Goal: Task Accomplishment & Management: Complete application form

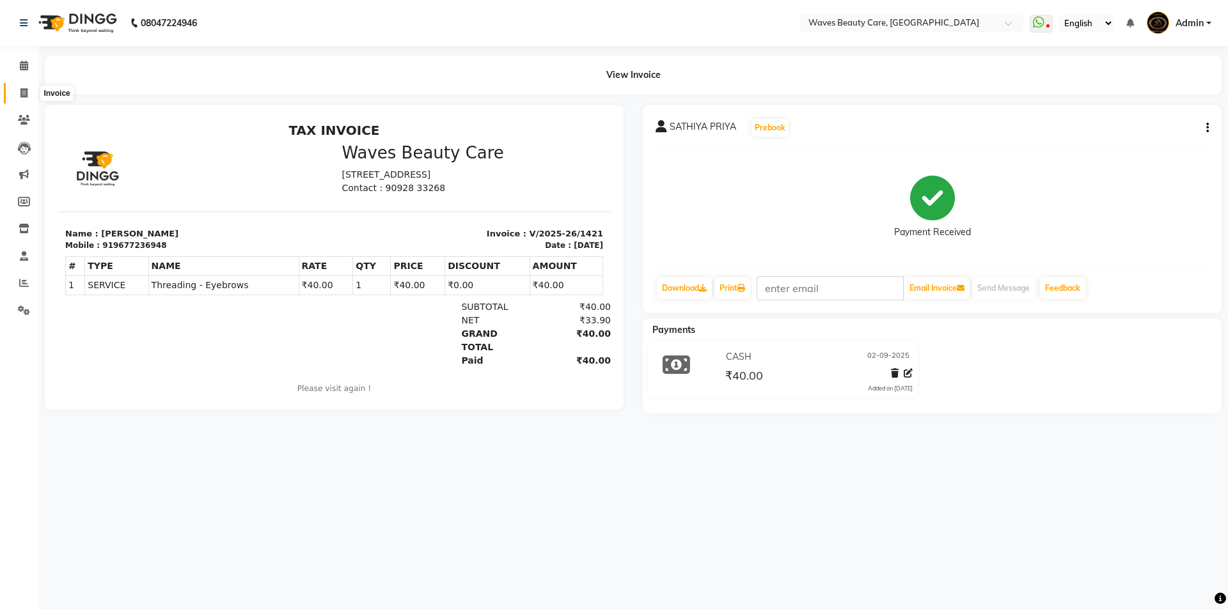
click at [24, 91] on icon at bounding box center [23, 93] width 7 height 10
select select "5946"
select select "service"
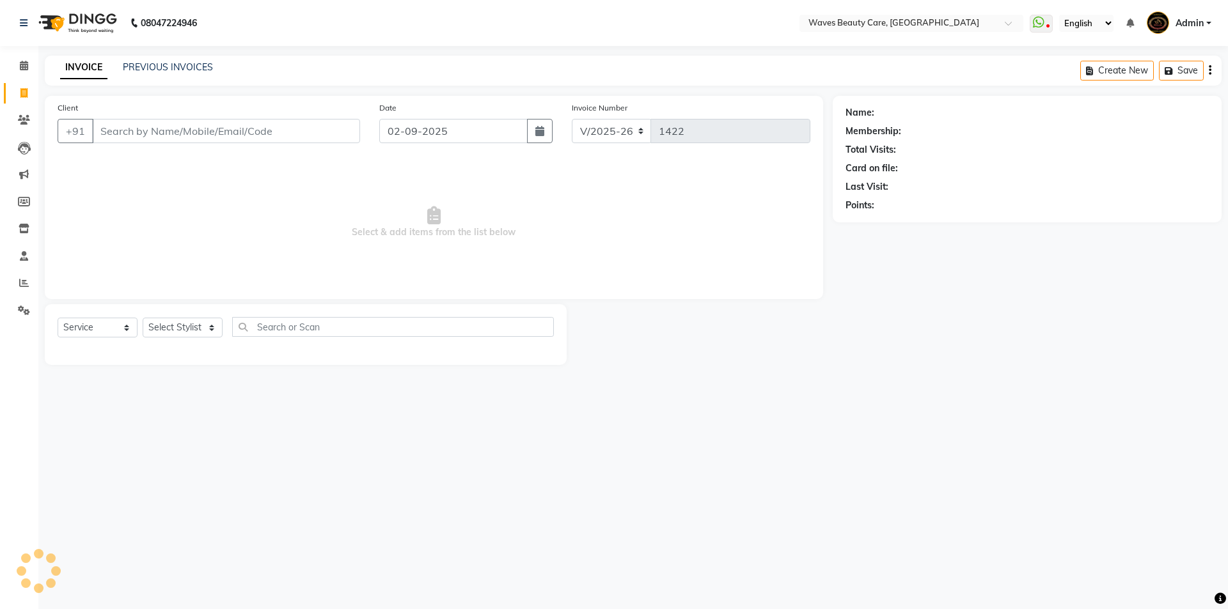
click at [112, 131] on input "Client" at bounding box center [226, 131] width 268 height 24
click at [190, 134] on input "Client" at bounding box center [226, 131] width 268 height 24
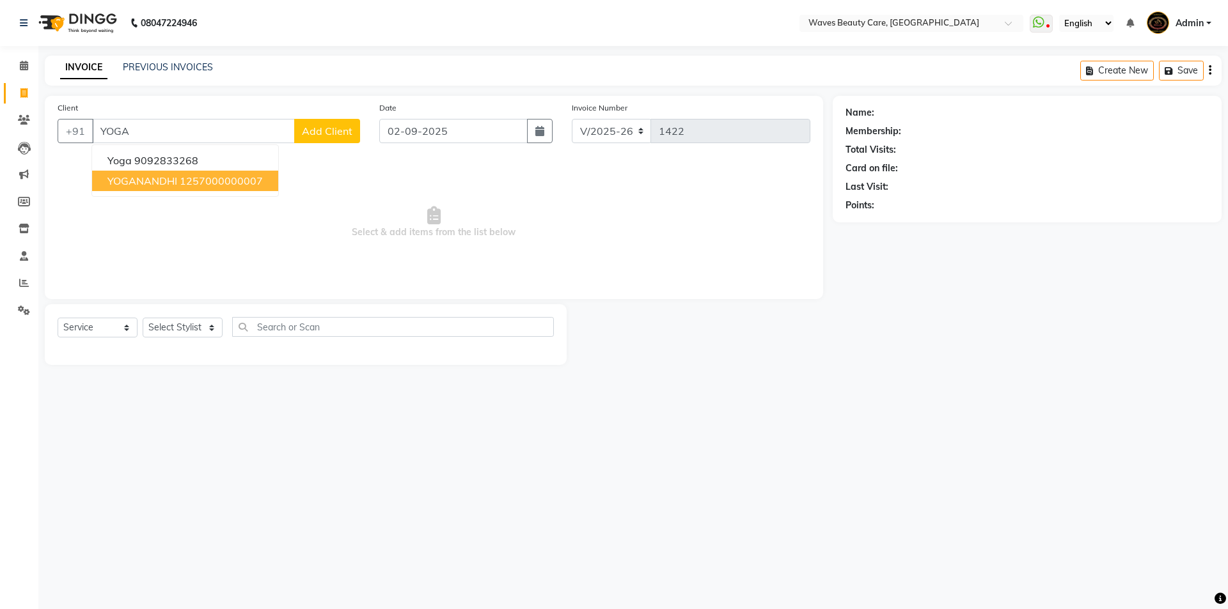
click at [247, 183] on ngb-highlight "1257000000007" at bounding box center [221, 181] width 83 height 13
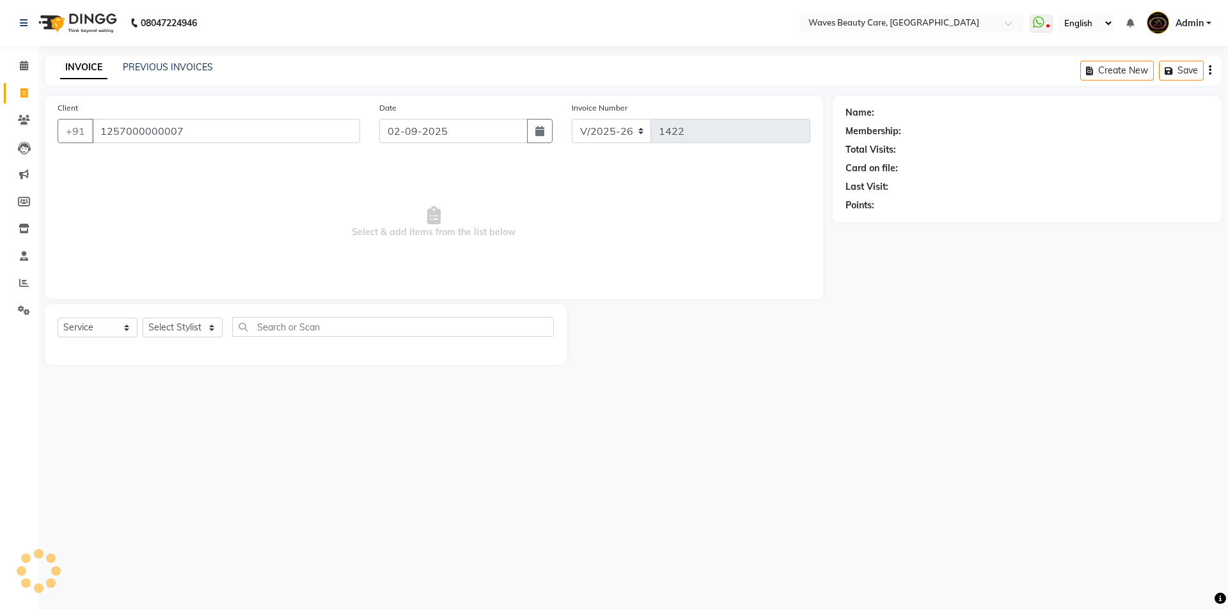
type input "1257000000007"
click at [192, 333] on select "Select Stylist ANJU DIVYA Yoganandhi [PERSON_NAME]" at bounding box center [183, 328] width 80 height 20
select select "66638"
click at [143, 318] on select "Select Stylist ANJU DIVYA Yoganandhi [PERSON_NAME]" at bounding box center [183, 328] width 80 height 20
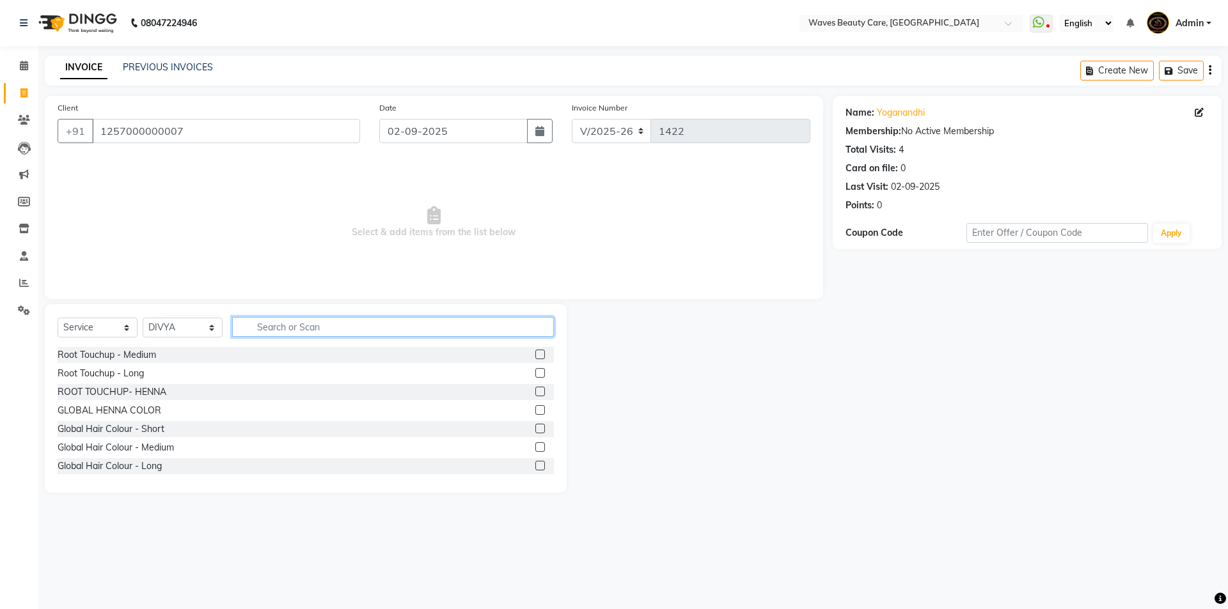
click at [270, 327] on input "text" at bounding box center [393, 327] width 322 height 20
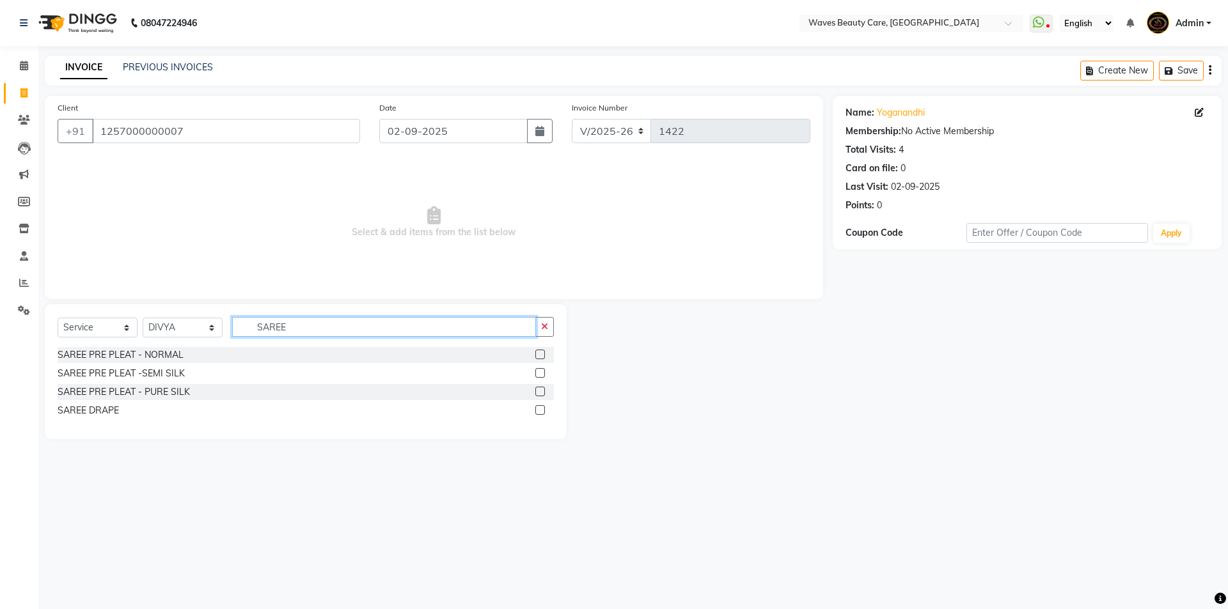
type input "SAREE"
click at [540, 355] on label at bounding box center [540, 355] width 10 height 10
click at [540, 355] on input "checkbox" at bounding box center [539, 355] width 8 height 8
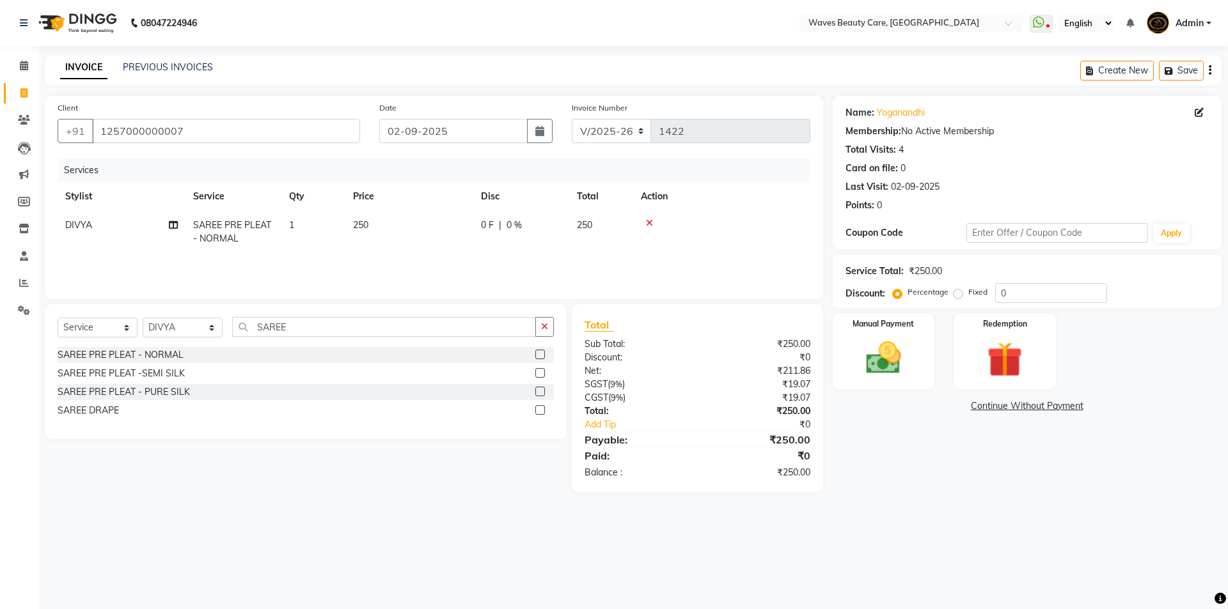
click at [541, 357] on label at bounding box center [540, 355] width 10 height 10
click at [541, 357] on input "checkbox" at bounding box center [539, 355] width 8 height 8
checkbox input "true"
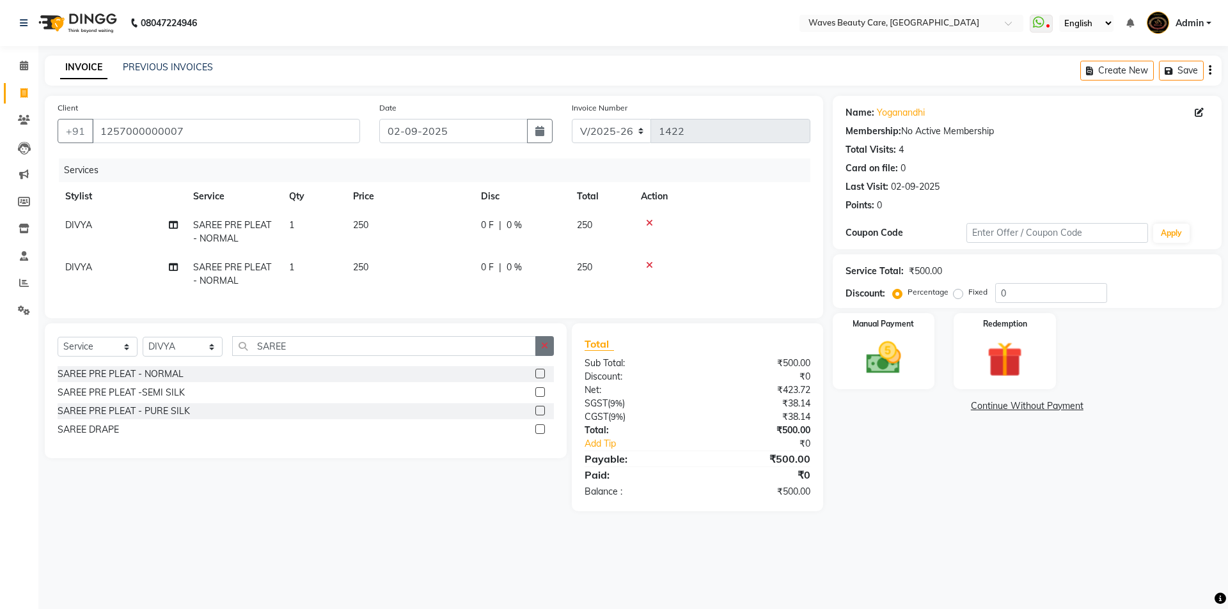
click at [540, 356] on button "button" at bounding box center [544, 346] width 19 height 20
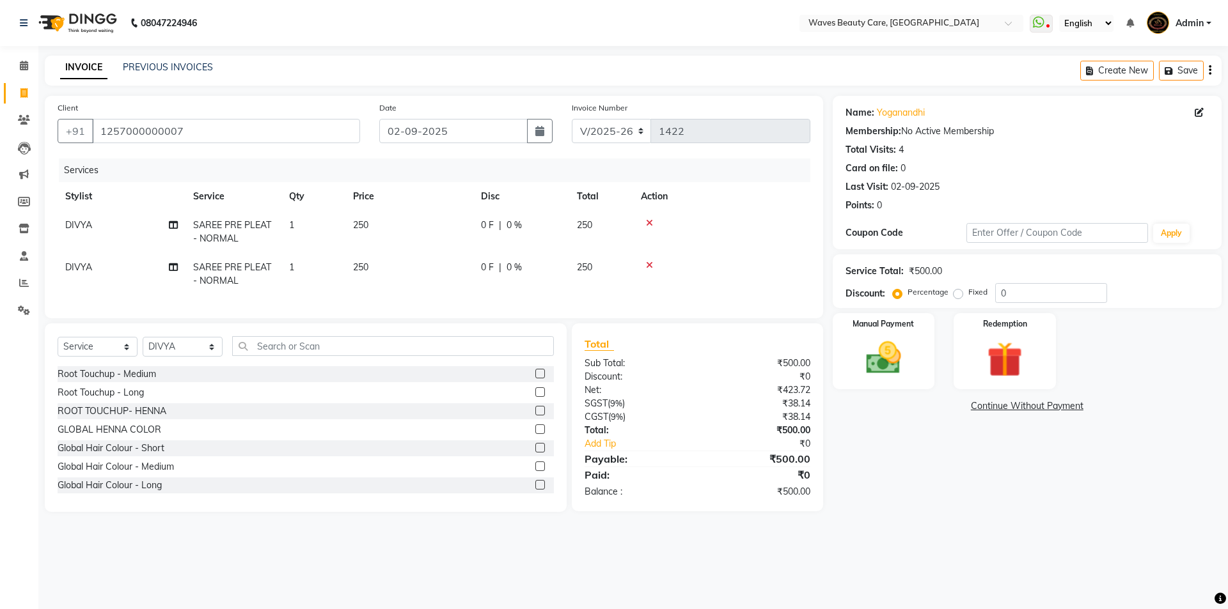
click at [535, 378] on label at bounding box center [540, 374] width 10 height 10
click at [535, 378] on input "checkbox" at bounding box center [539, 374] width 8 height 8
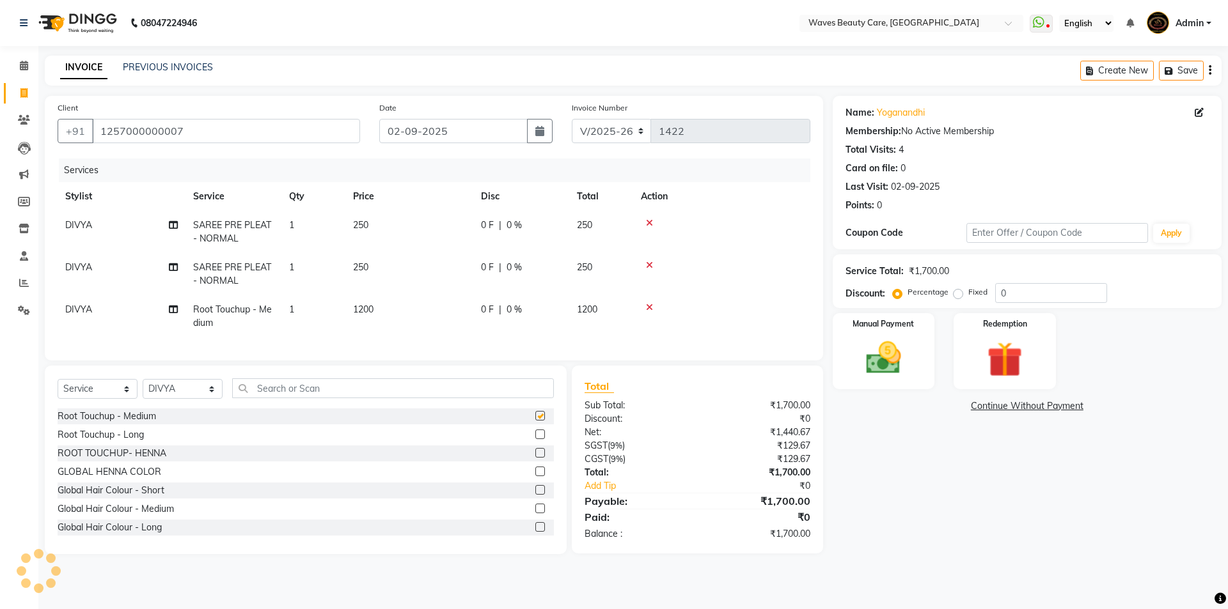
checkbox input "false"
click at [382, 306] on td "1200" at bounding box center [409, 316] width 128 height 42
select select "66638"
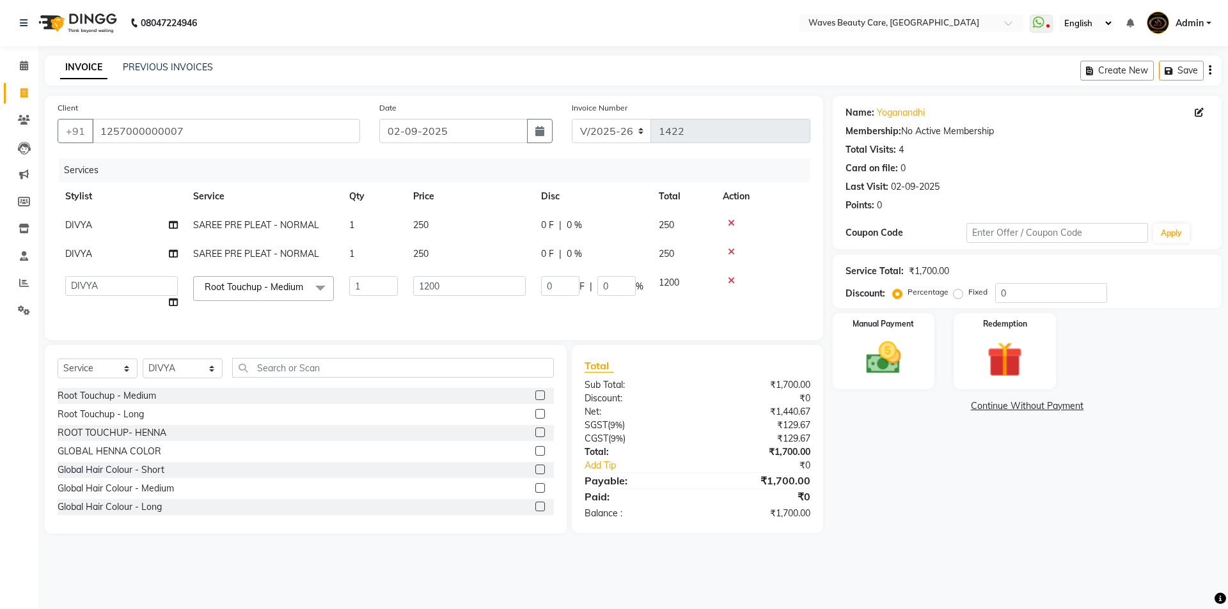
click at [728, 282] on icon at bounding box center [731, 280] width 7 height 9
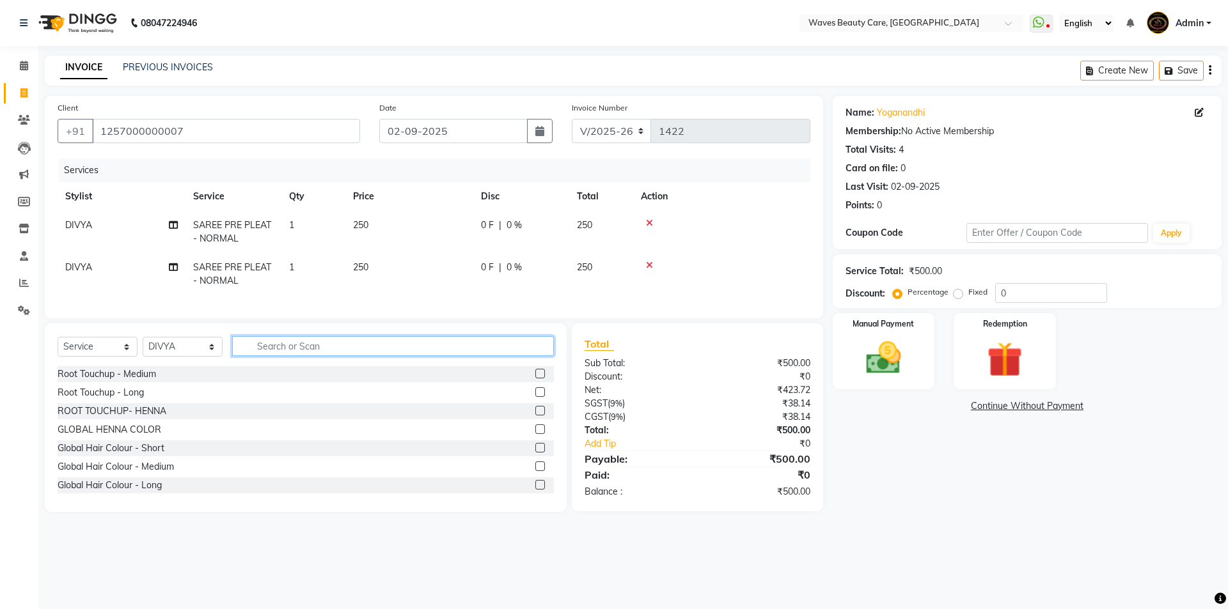
click at [513, 348] on input "text" at bounding box center [393, 346] width 322 height 20
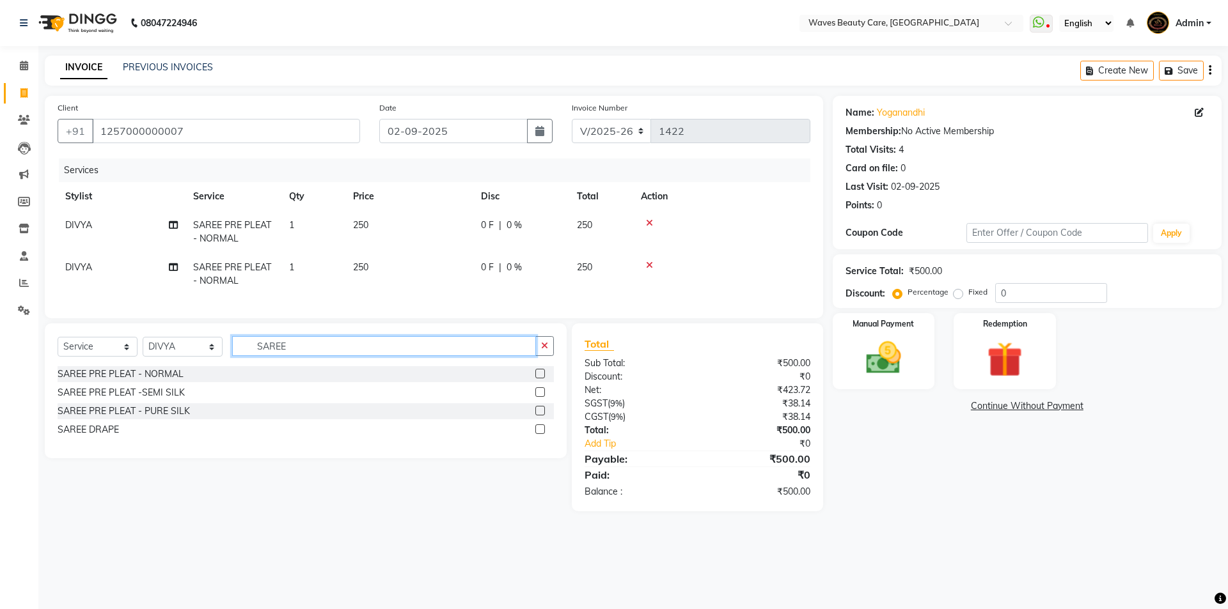
type input "SAREE"
click at [539, 397] on label at bounding box center [540, 392] width 10 height 10
click at [539, 397] on input "checkbox" at bounding box center [539, 393] width 8 height 8
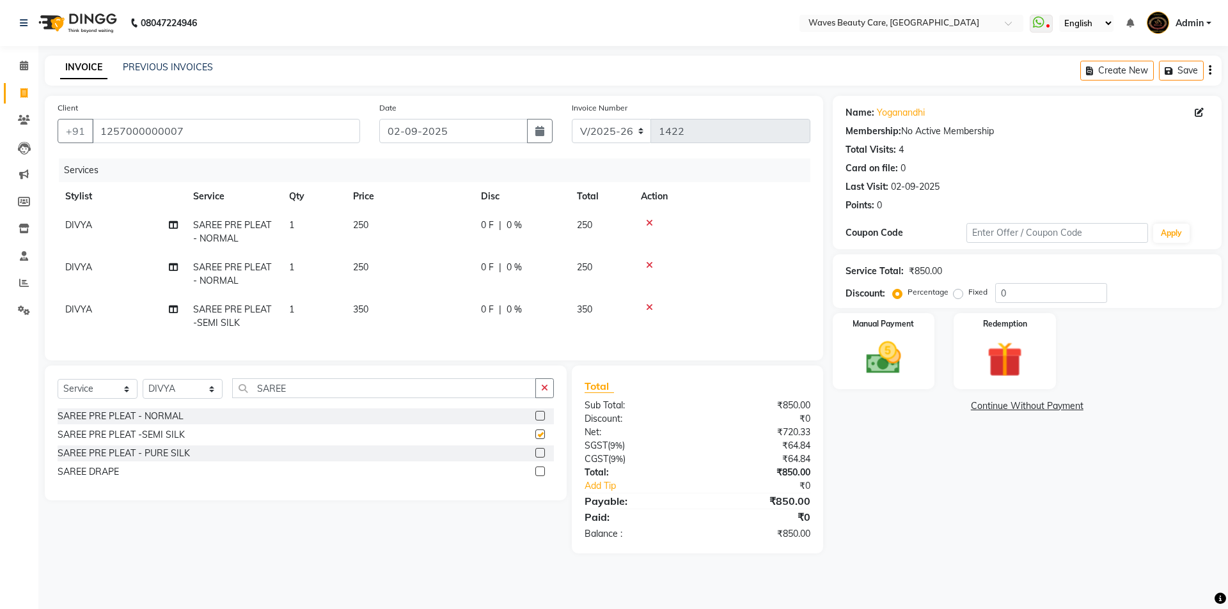
checkbox input "false"
click at [377, 263] on td "250" at bounding box center [409, 274] width 128 height 42
select select "66638"
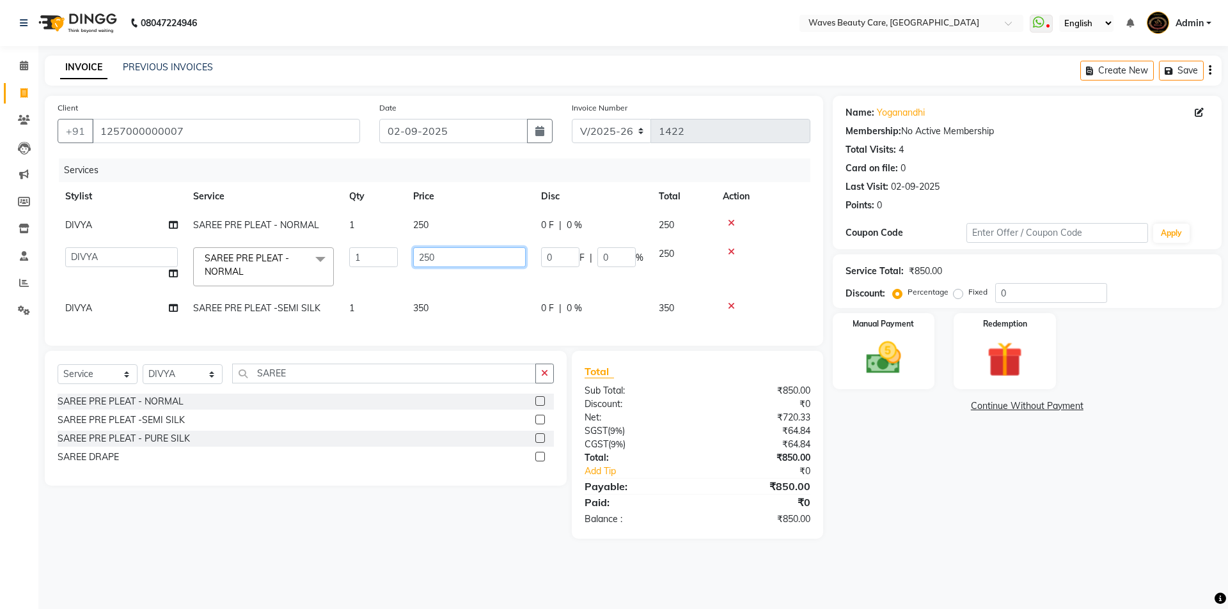
click at [474, 264] on input "250" at bounding box center [469, 257] width 113 height 20
type input "2"
type input "300"
click at [868, 504] on div "Name: Yoganandhi Membership: No Active Membership Total Visits: 4 Card on file:…" at bounding box center [1031, 317] width 398 height 443
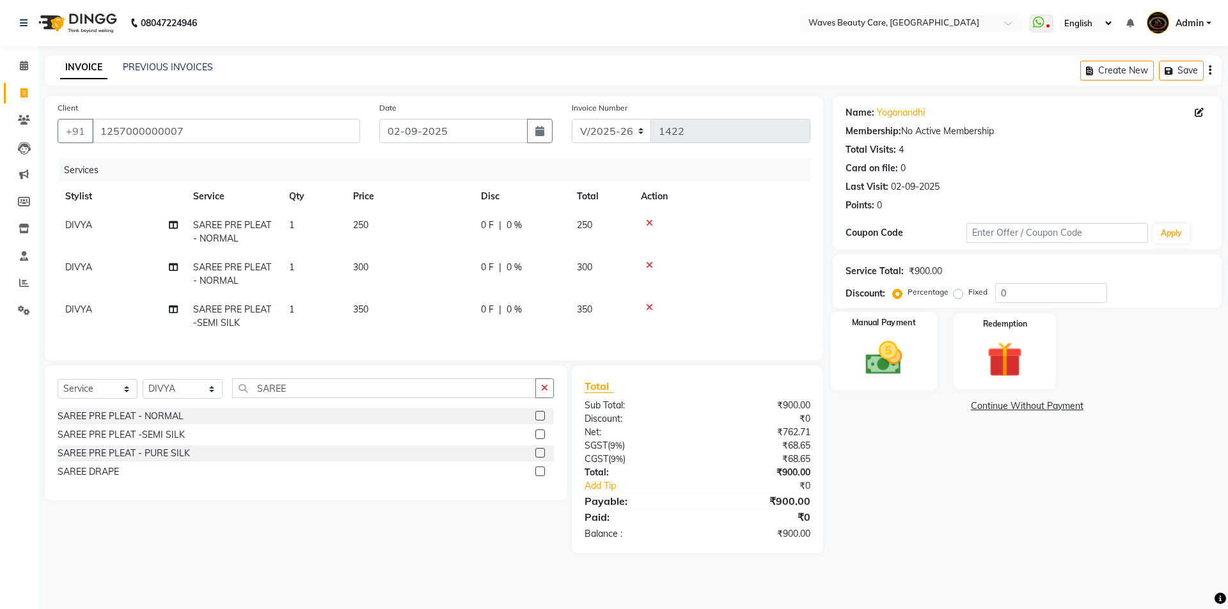
click at [871, 369] on img at bounding box center [883, 358] width 59 height 42
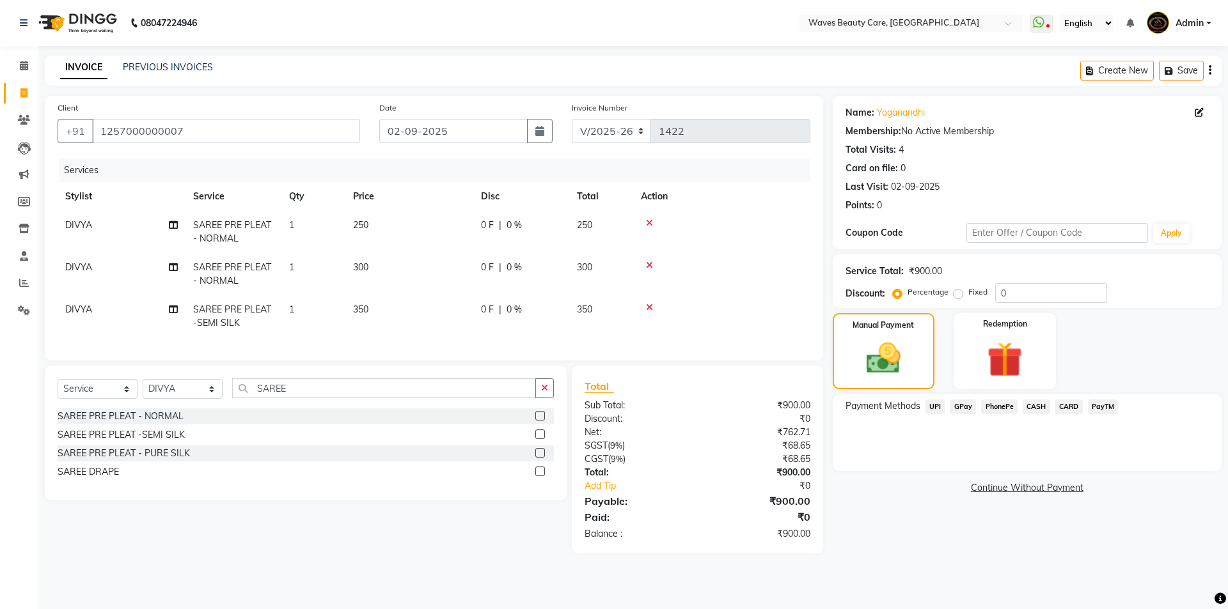
click at [1037, 405] on span "CASH" at bounding box center [1035, 407] width 27 height 15
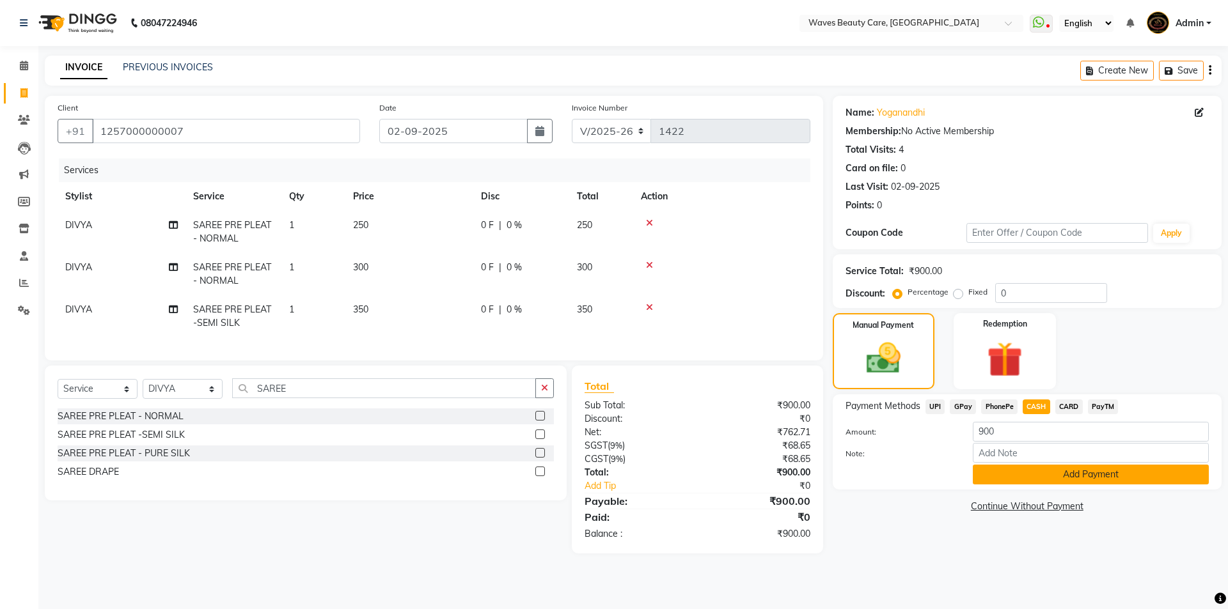
click at [1038, 474] on button "Add Payment" at bounding box center [1090, 475] width 236 height 20
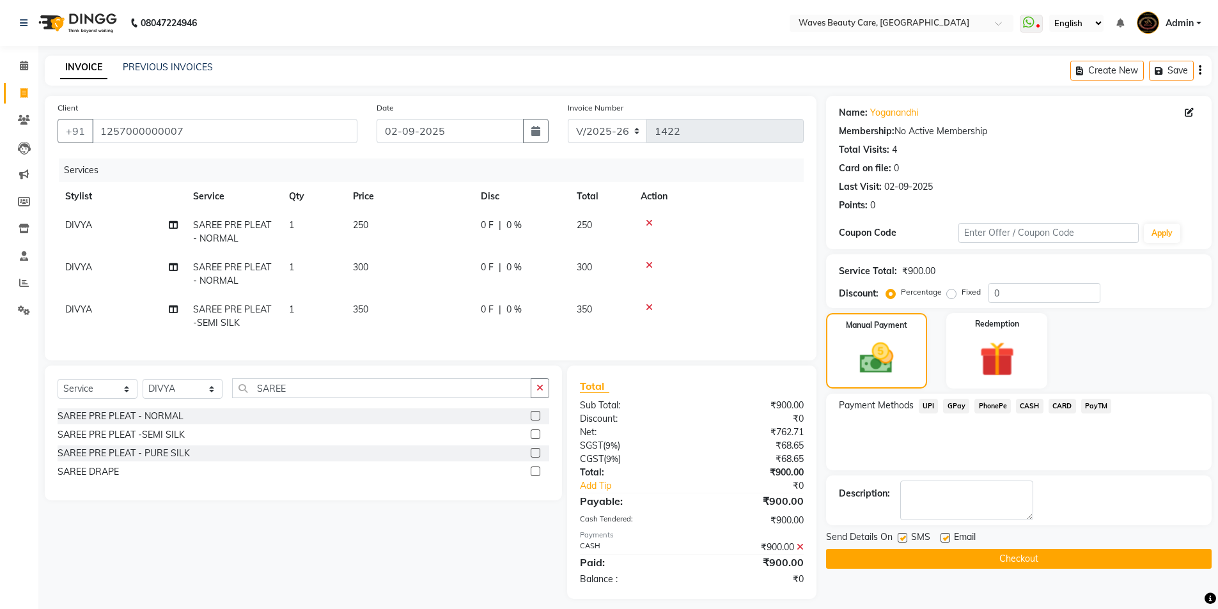
click at [1039, 566] on button "Checkout" at bounding box center [1019, 559] width 386 height 20
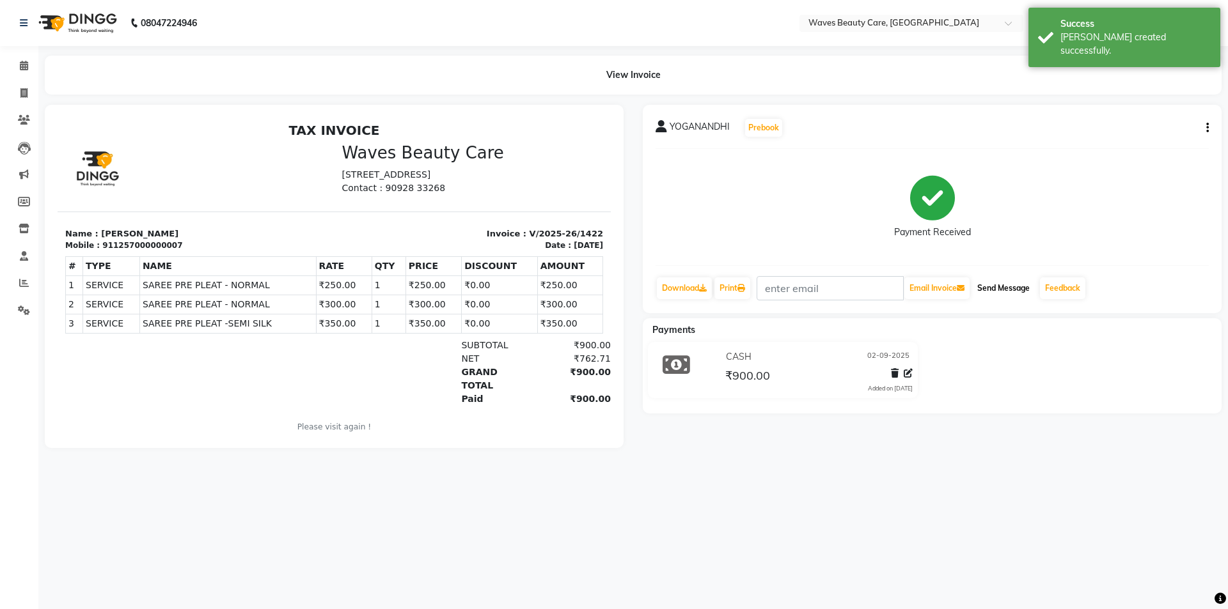
click at [1018, 292] on button "Send Message" at bounding box center [1003, 288] width 63 height 22
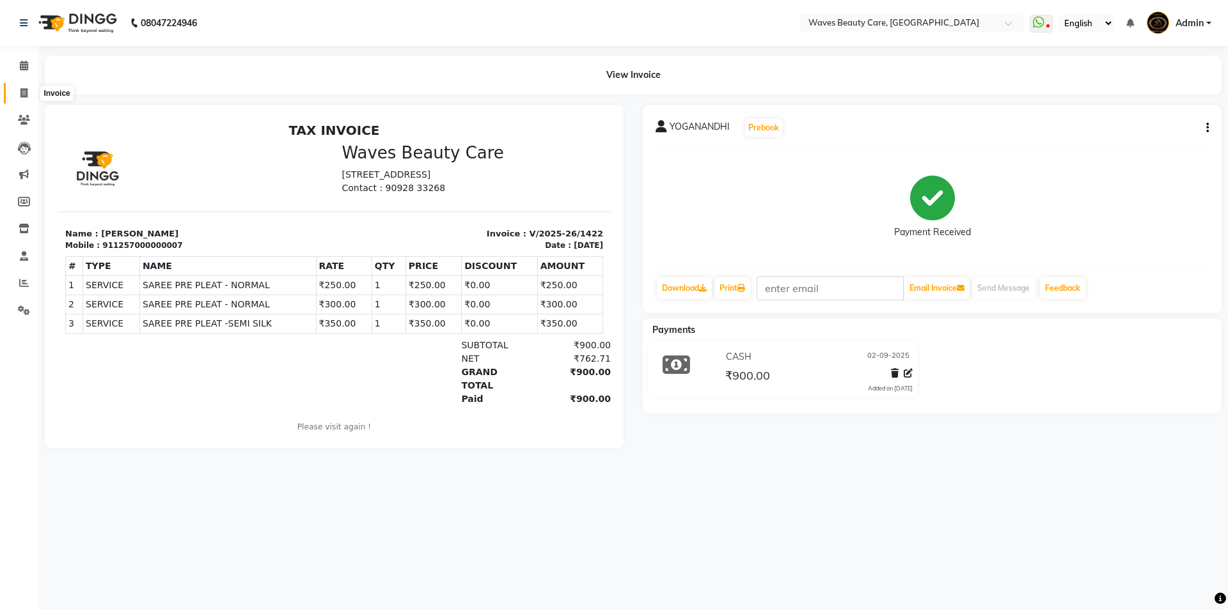
click at [19, 93] on span at bounding box center [24, 93] width 22 height 15
select select "service"
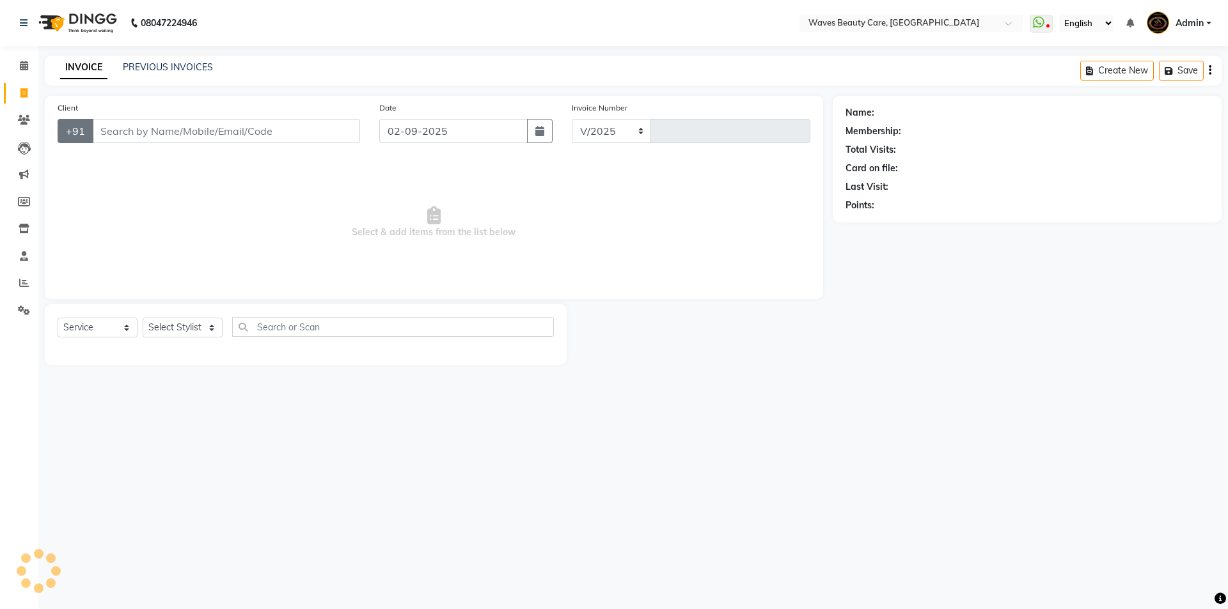
select select "5946"
type input "1423"
click at [114, 134] on input "Client" at bounding box center [226, 131] width 268 height 24
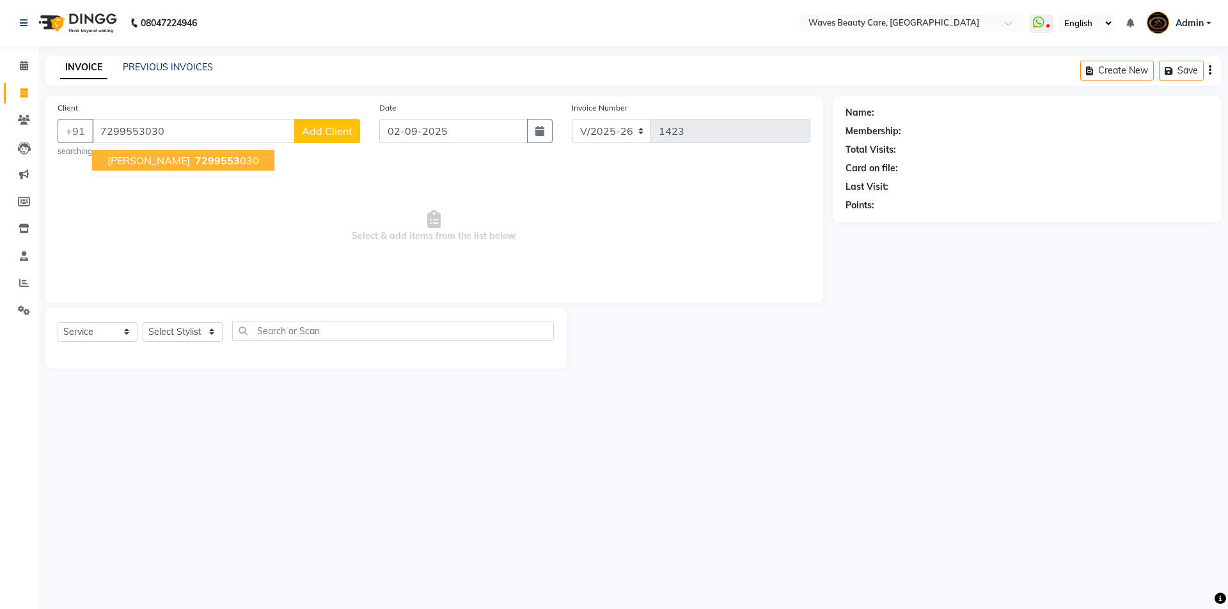
type input "7299553030"
click at [155, 161] on button "[PERSON_NAME] 7299553030" at bounding box center [183, 160] width 182 height 20
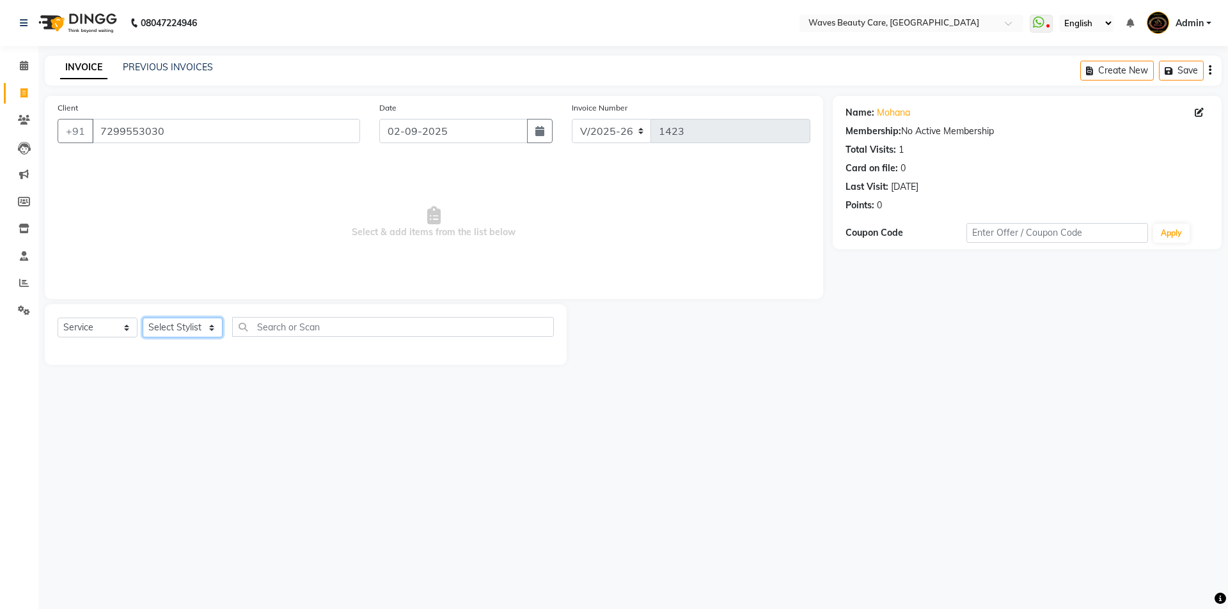
click at [172, 323] on select "Select Stylist ANJU DIVYA Yoganandhi [PERSON_NAME]" at bounding box center [183, 328] width 80 height 20
select select "66638"
click at [143, 318] on select "Select Stylist ANJU DIVYA Yoganandhi [PERSON_NAME]" at bounding box center [183, 328] width 80 height 20
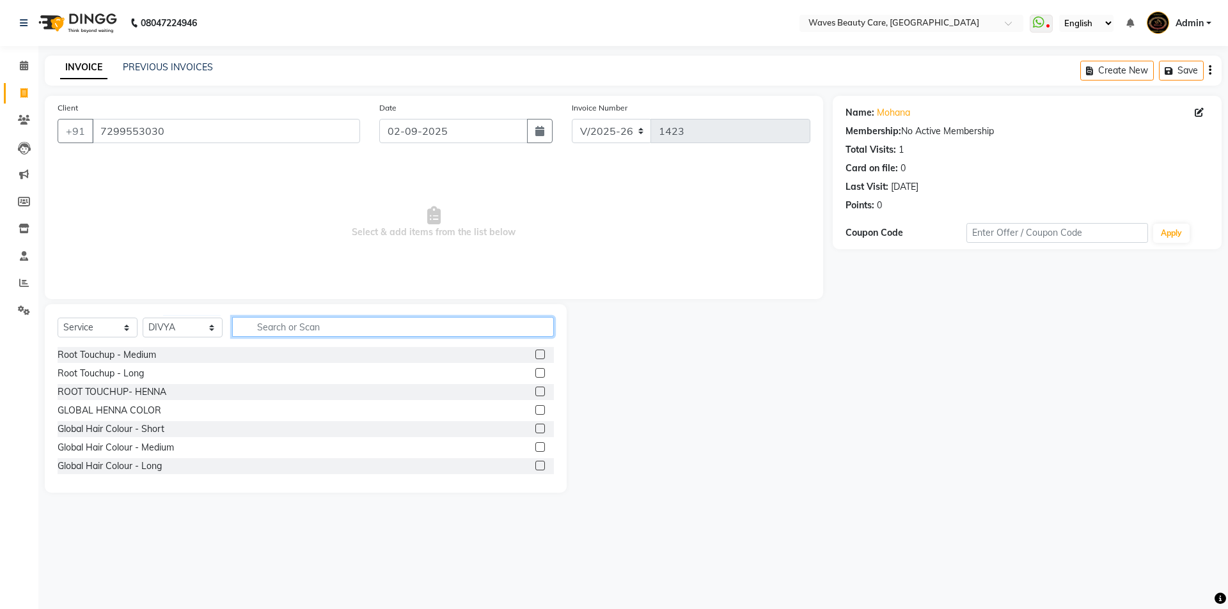
click at [254, 328] on input "text" at bounding box center [393, 327] width 322 height 20
type input "T"
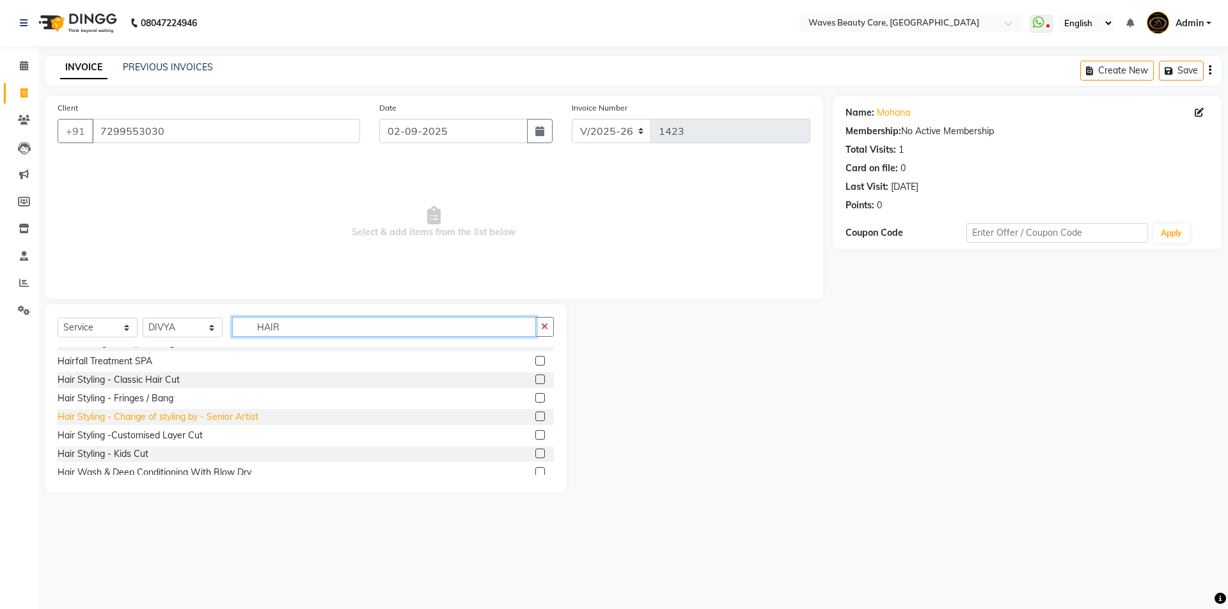
scroll to position [64, 0]
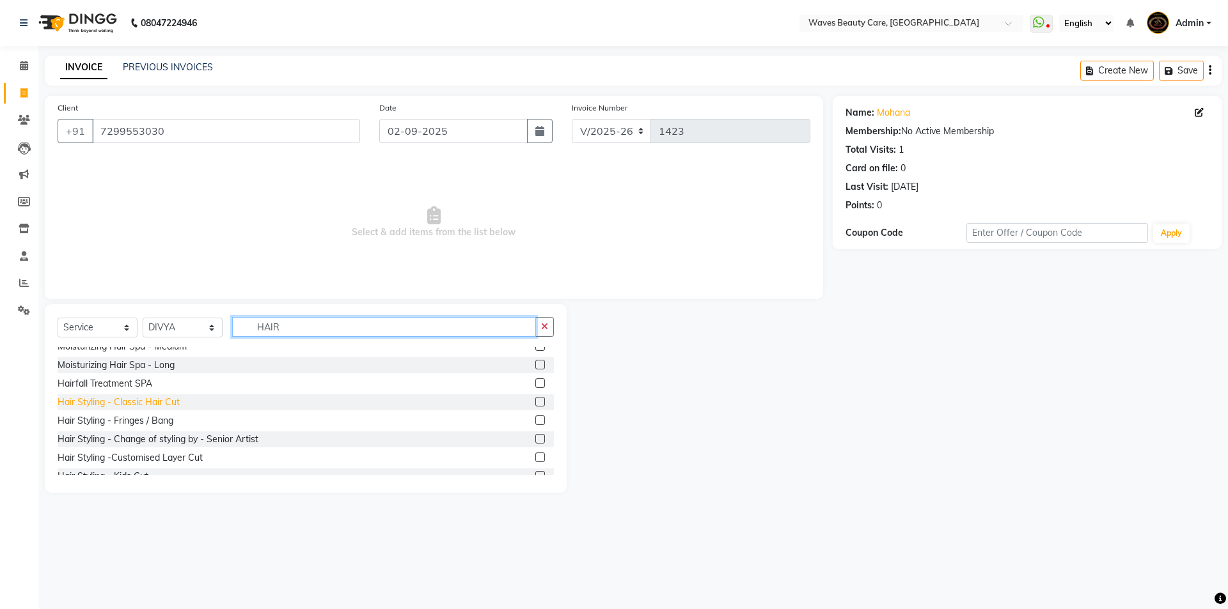
type input "HAIR"
click at [162, 404] on div "Hair Styling - Classic Hair Cut" at bounding box center [119, 402] width 122 height 13
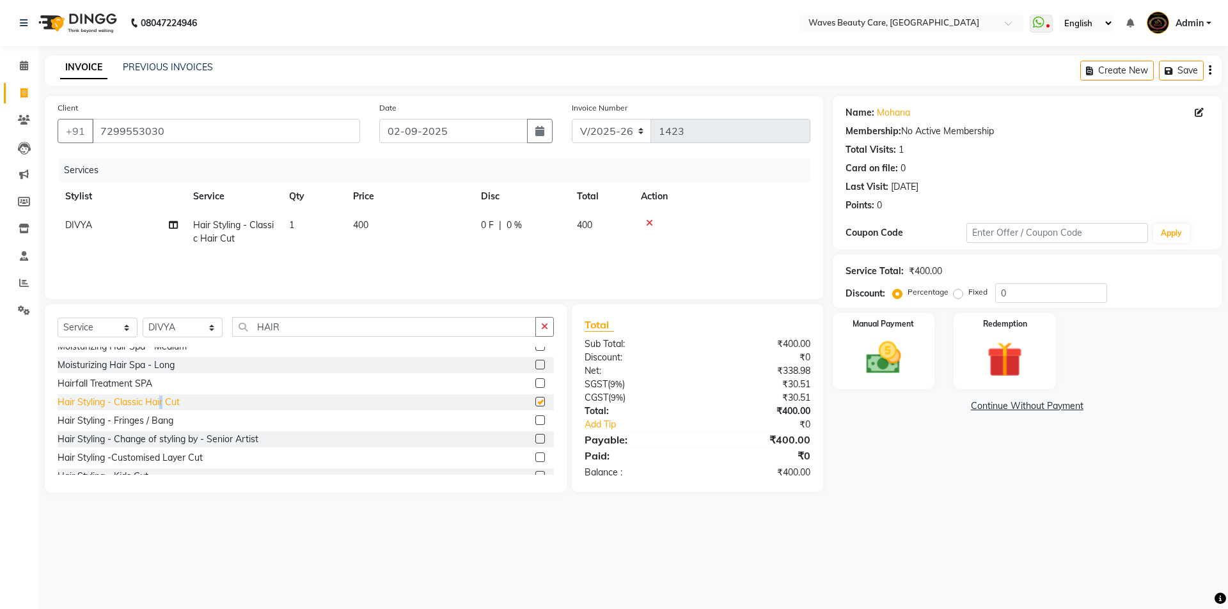
checkbox input "false"
click at [21, 95] on icon at bounding box center [23, 93] width 7 height 10
select select "service"
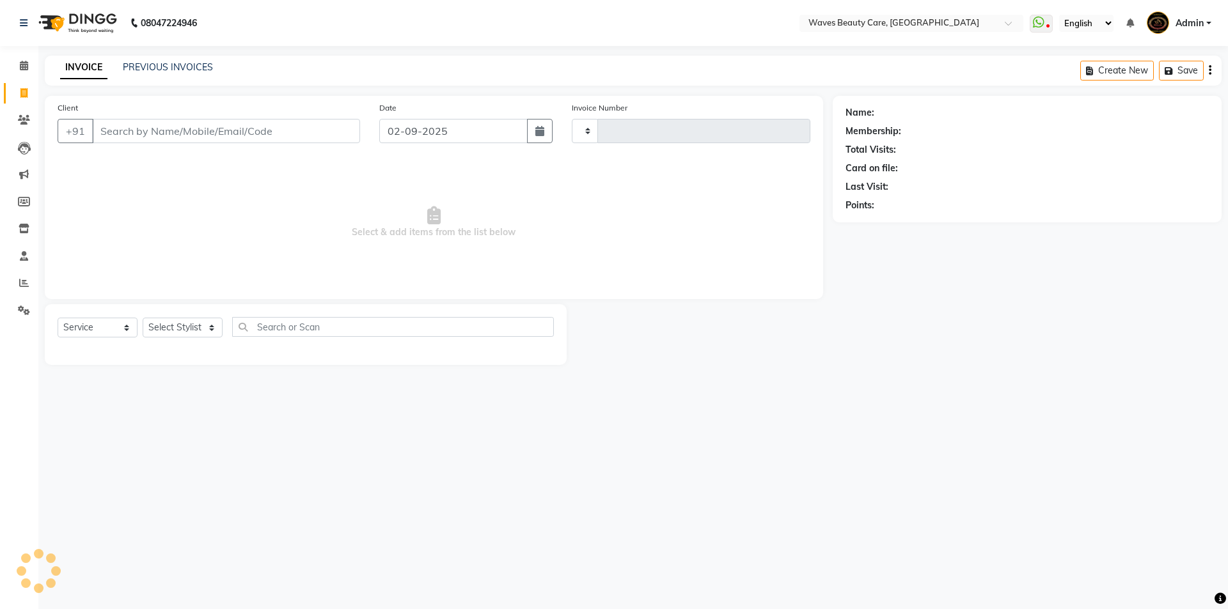
type input "1423"
select select "5946"
click at [194, 127] on input "Client" at bounding box center [226, 131] width 268 height 24
type input "8610030139"
click at [302, 129] on span "Add Client" at bounding box center [327, 131] width 51 height 13
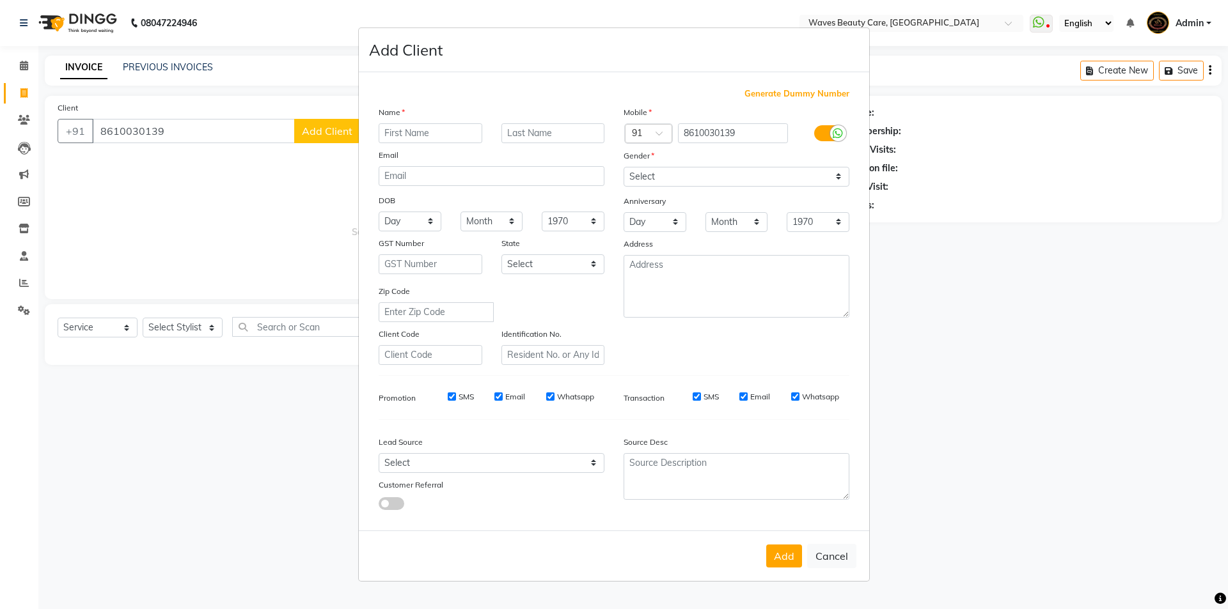
click at [391, 134] on input "text" at bounding box center [430, 133] width 104 height 20
type input "MEENA"
click at [641, 163] on div "Gender" at bounding box center [634, 158] width 41 height 18
click at [644, 176] on select "Select [DEMOGRAPHIC_DATA] [DEMOGRAPHIC_DATA] Other Prefer Not To Say" at bounding box center [736, 177] width 226 height 20
select select "[DEMOGRAPHIC_DATA]"
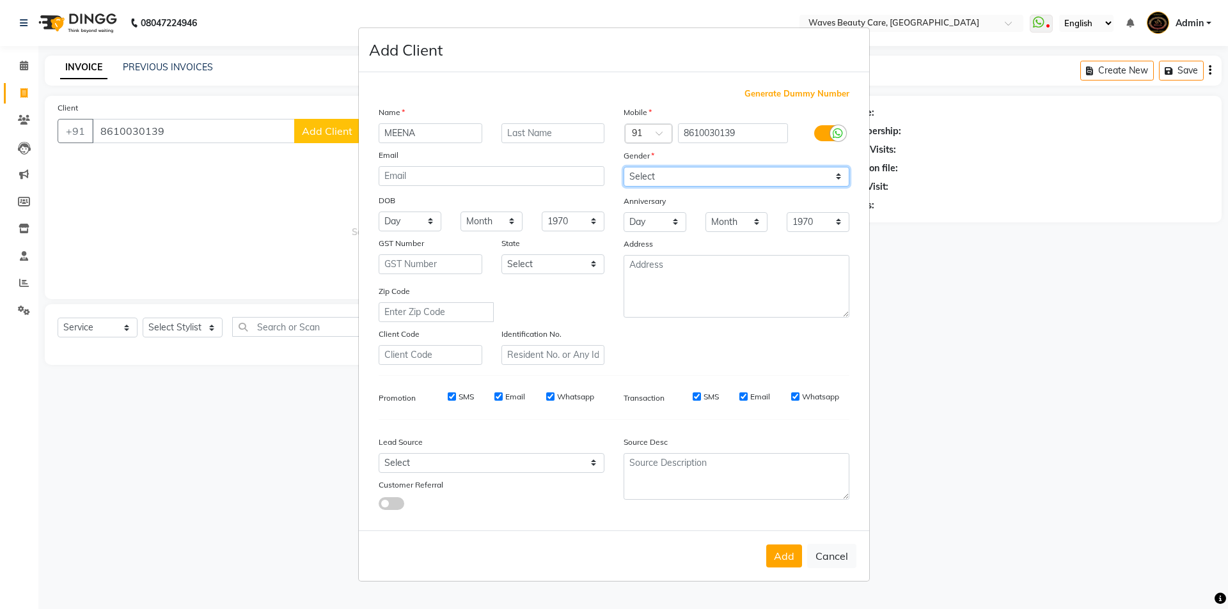
click at [623, 167] on select "Select [DEMOGRAPHIC_DATA] [DEMOGRAPHIC_DATA] Other Prefer Not To Say" at bounding box center [736, 177] width 226 height 20
click at [776, 557] on button "Add" at bounding box center [784, 556] width 36 height 23
click at [196, 327] on ngb-modal-window "Add Client Generate Dummy Number Name MEENA Email DOB Day 01 02 03 04 05 06 07 …" at bounding box center [614, 304] width 1228 height 609
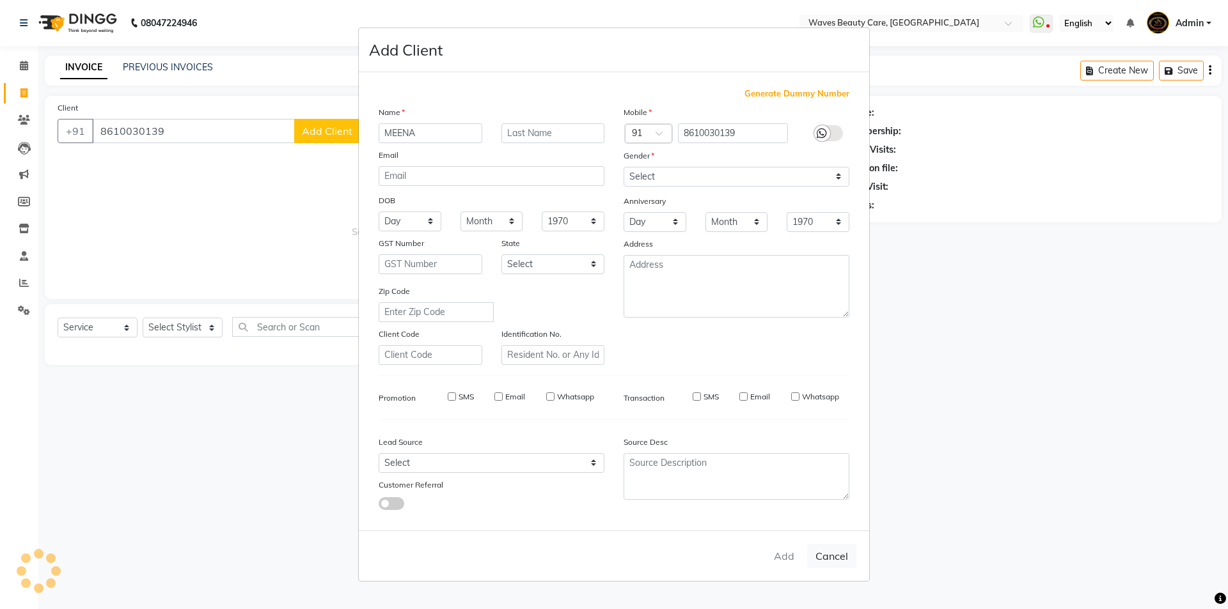
select select
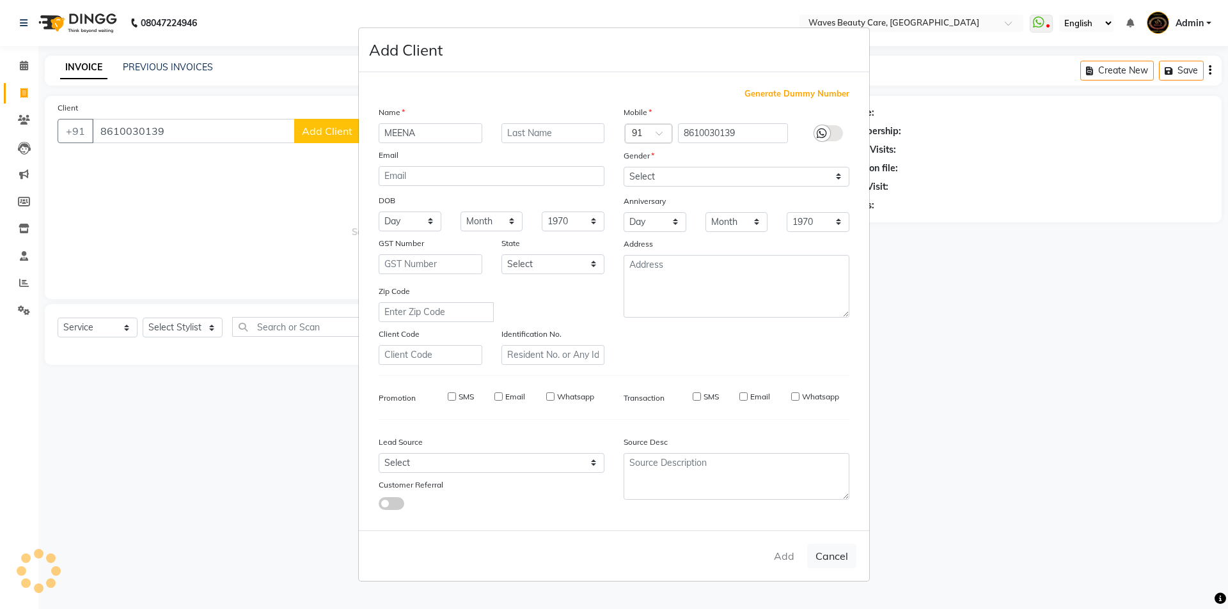
select select
checkbox input "false"
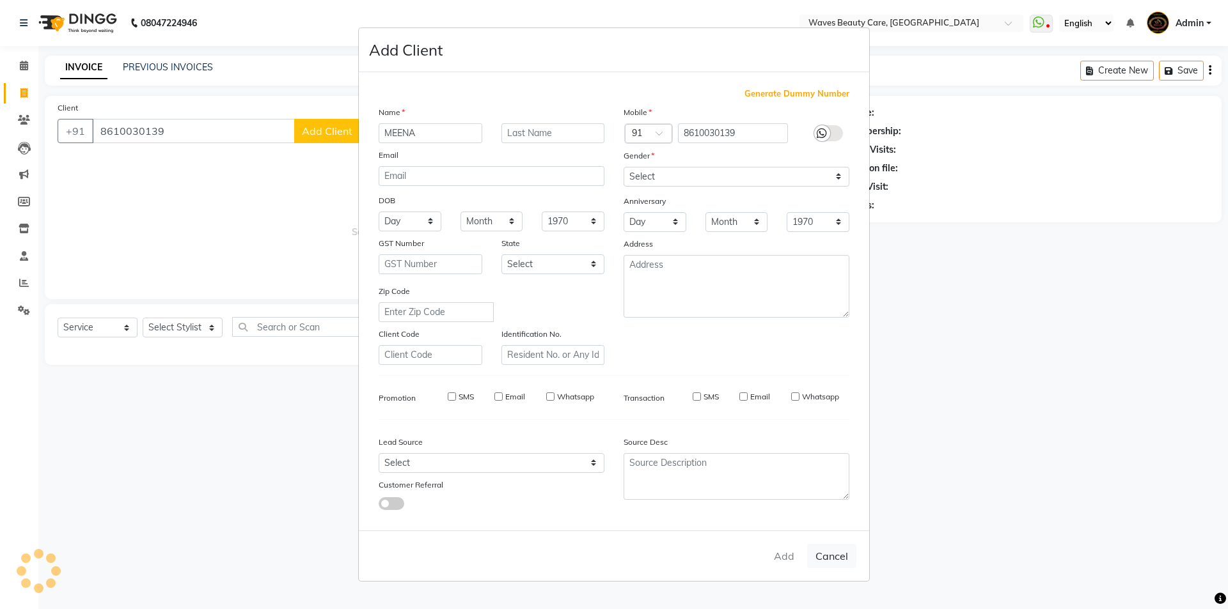
checkbox input "false"
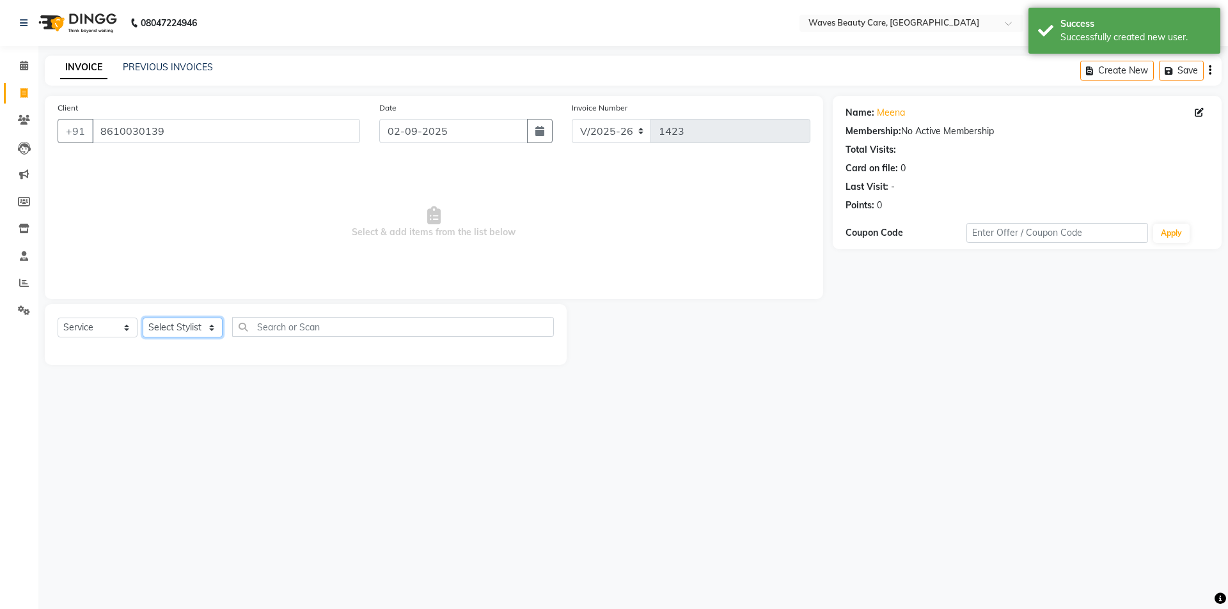
click at [201, 335] on select "Select Stylist ANJU DIVYA Yoganandhi [PERSON_NAME]" at bounding box center [183, 328] width 80 height 20
select select "66638"
click at [143, 318] on select "Select Stylist ANJU DIVYA Yoganandhi [PERSON_NAME]" at bounding box center [183, 328] width 80 height 20
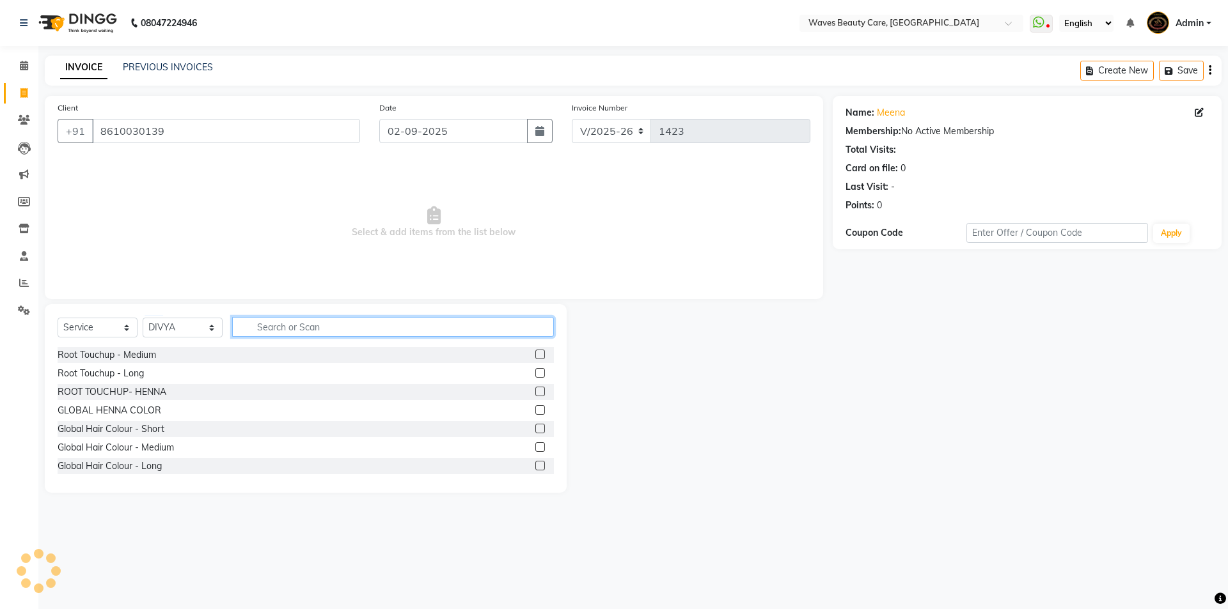
click at [261, 325] on input "text" at bounding box center [393, 327] width 322 height 20
type input "THR"
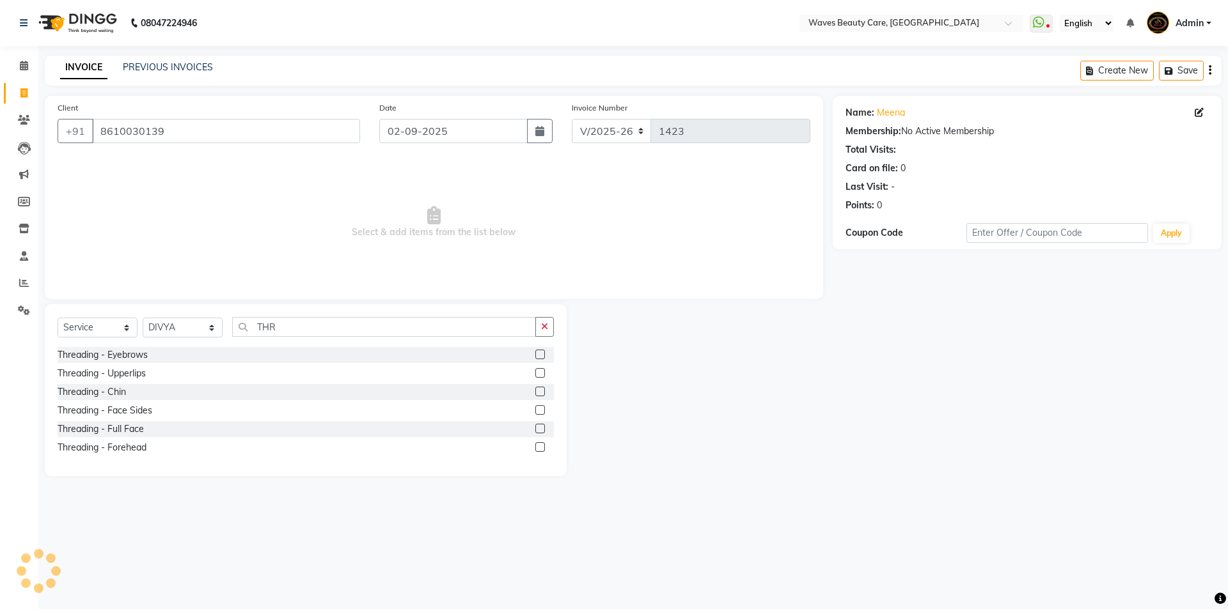
click at [153, 357] on div "Threading - Eyebrows" at bounding box center [306, 355] width 496 height 16
click at [144, 349] on div "Threading - Eyebrows" at bounding box center [103, 354] width 90 height 13
checkbox input "false"
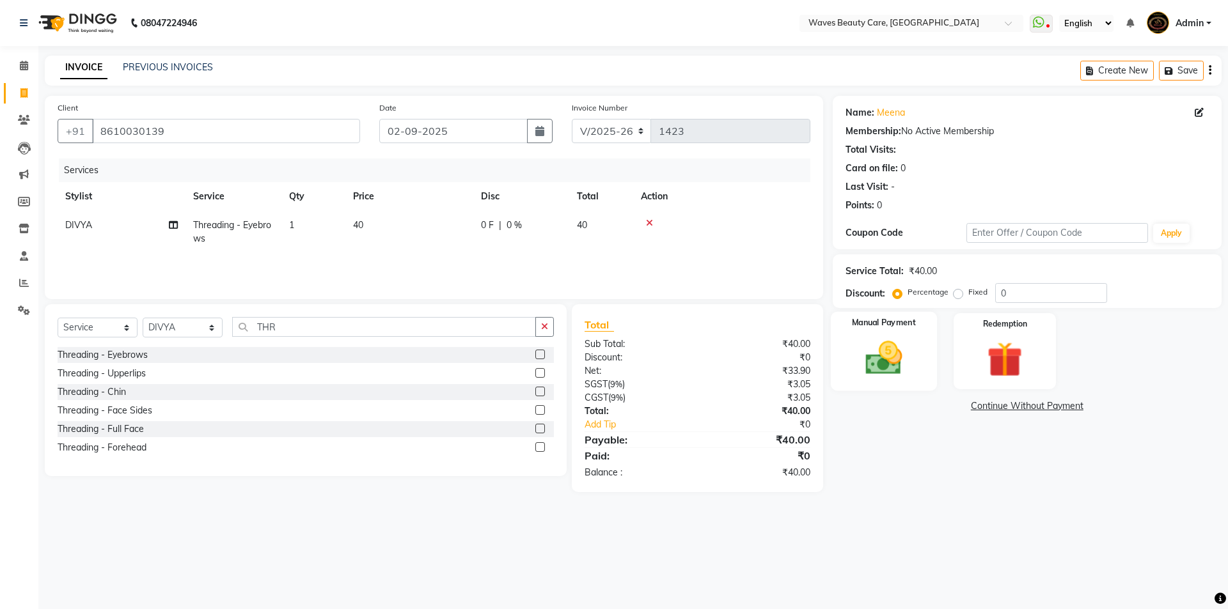
click at [869, 357] on img at bounding box center [883, 358] width 59 height 42
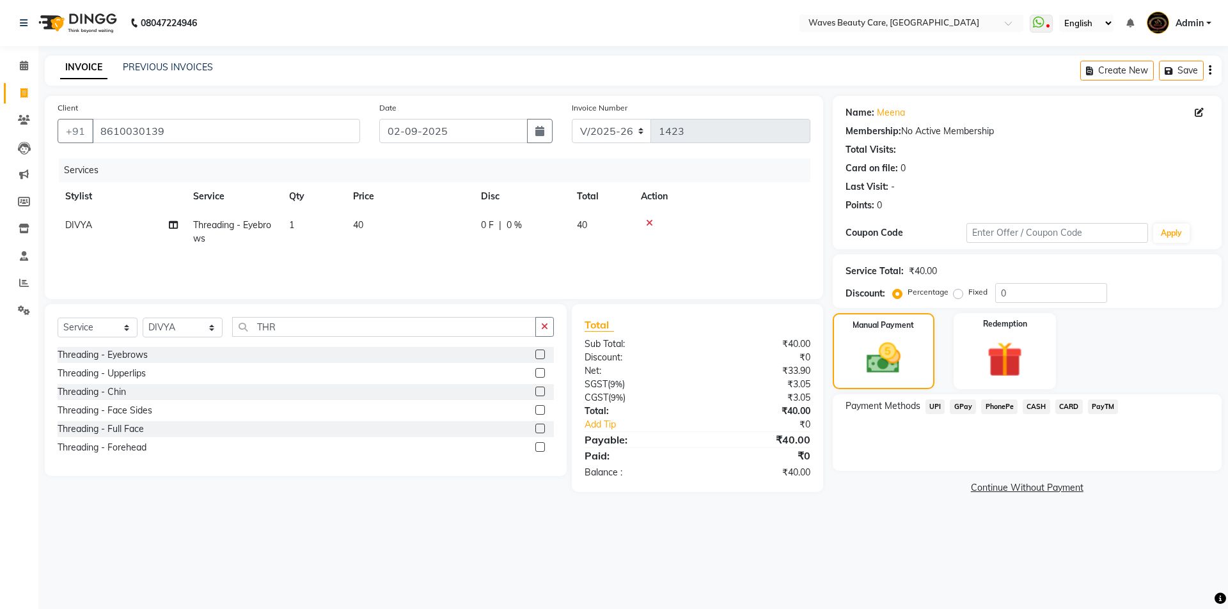
click at [1039, 405] on span "CASH" at bounding box center [1035, 407] width 27 height 15
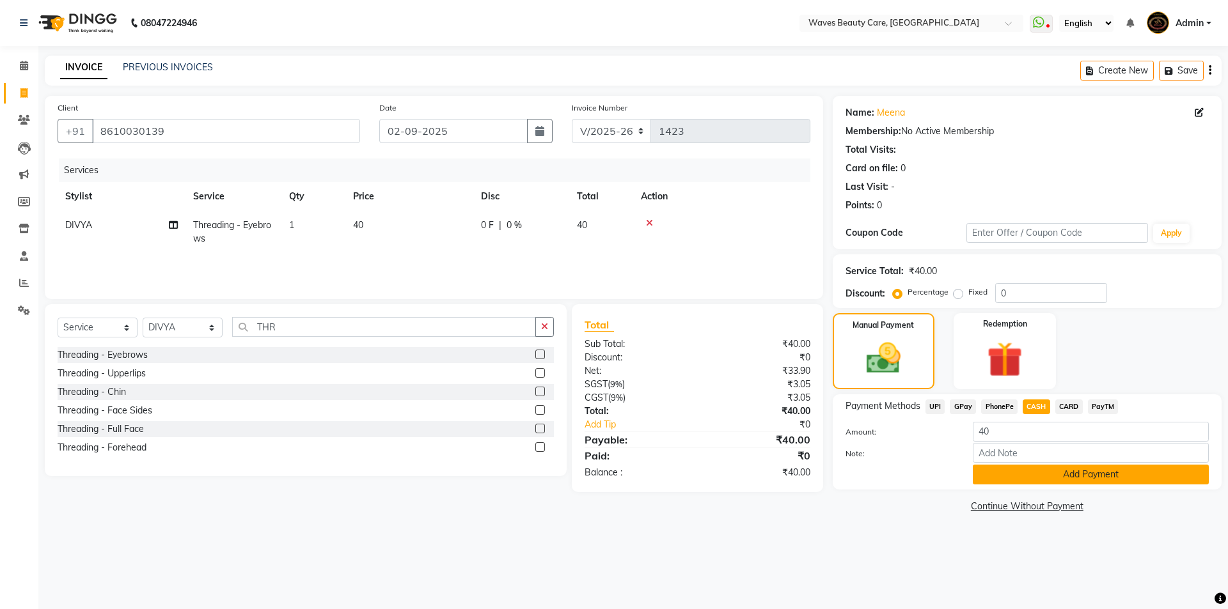
click at [1060, 474] on button "Add Payment" at bounding box center [1090, 475] width 236 height 20
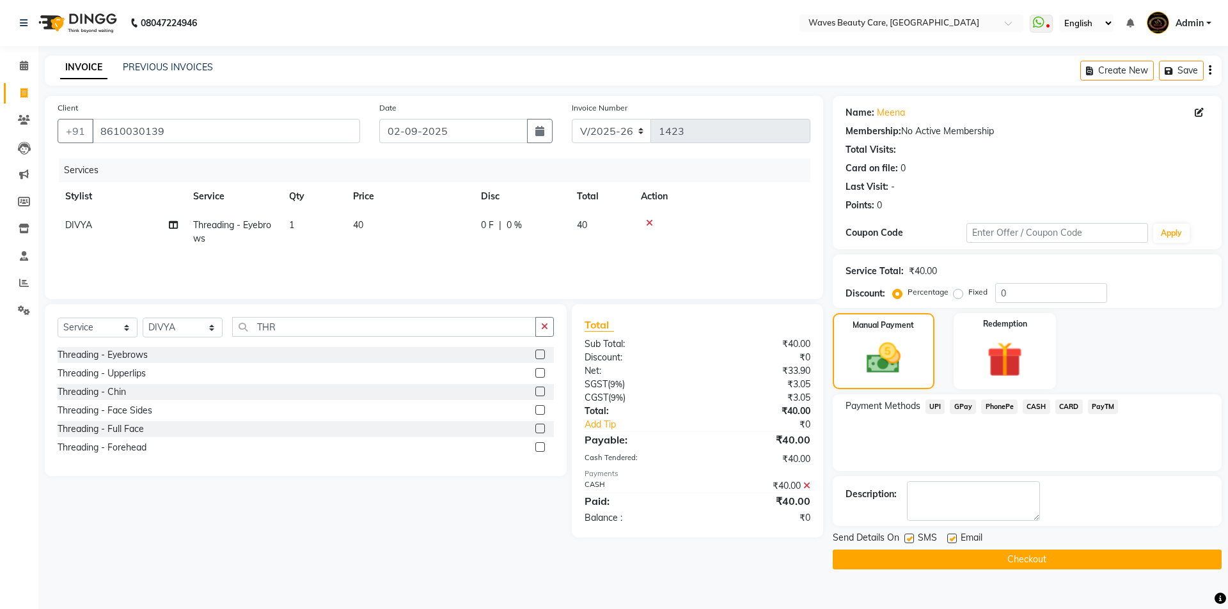
click at [1008, 559] on button "Checkout" at bounding box center [1026, 560] width 389 height 20
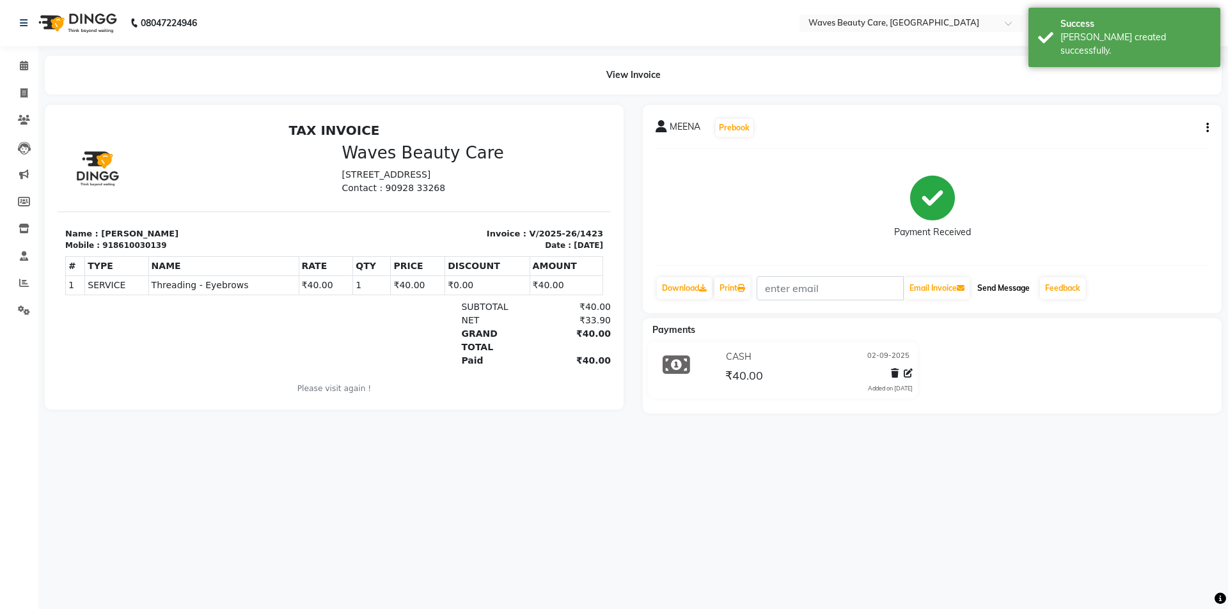
click at [1020, 283] on button "Send Message" at bounding box center [1003, 288] width 63 height 22
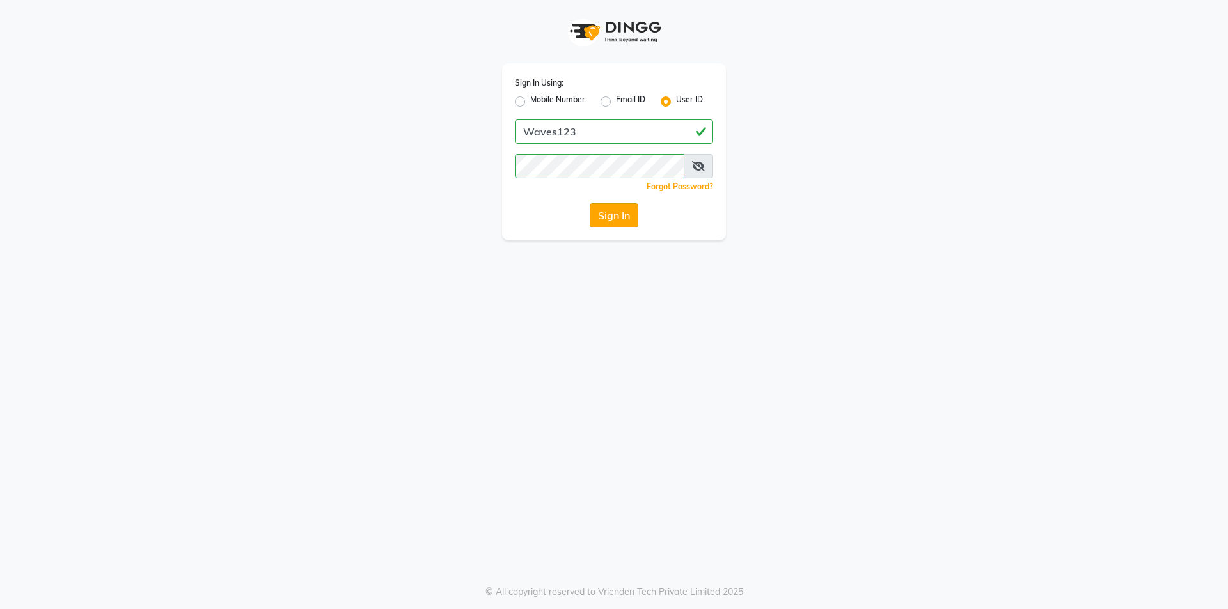
click at [623, 219] on button "Sign In" at bounding box center [613, 215] width 49 height 24
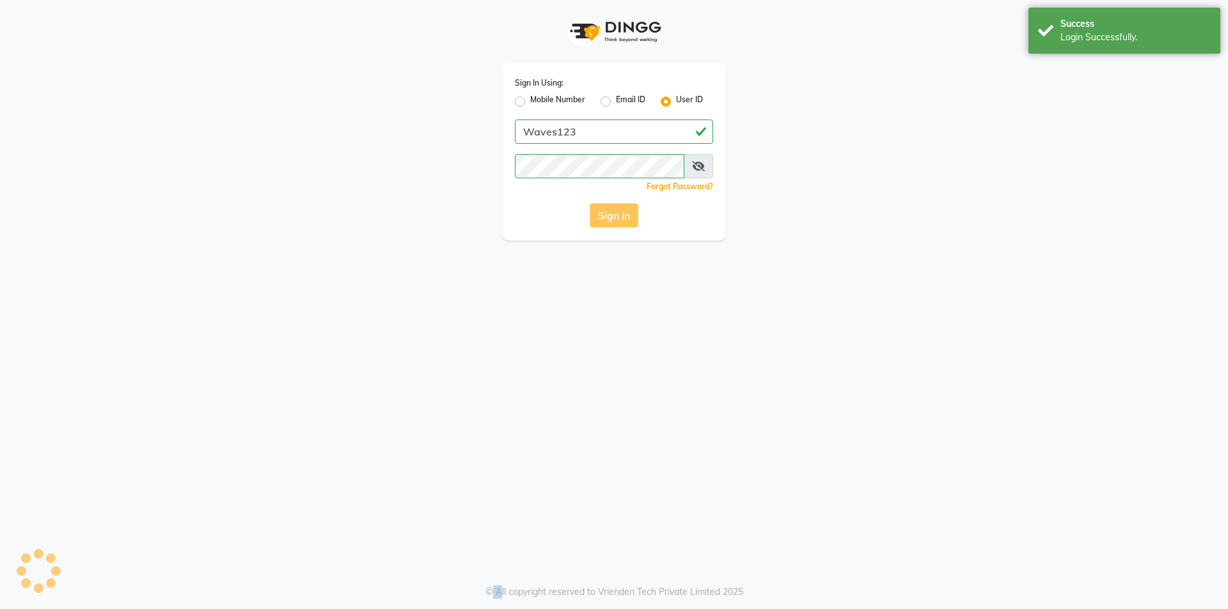
click at [623, 219] on div "Sign In" at bounding box center [614, 215] width 198 height 24
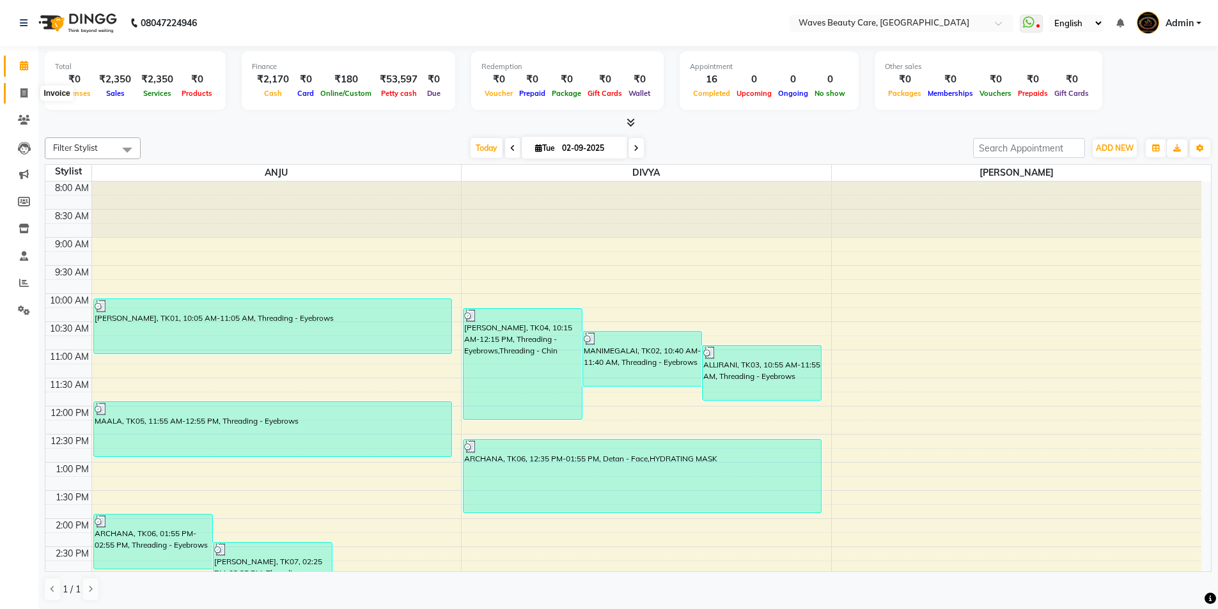
click at [18, 91] on span at bounding box center [24, 93] width 22 height 15
click at [18, 93] on span at bounding box center [24, 93] width 22 height 15
select select "service"
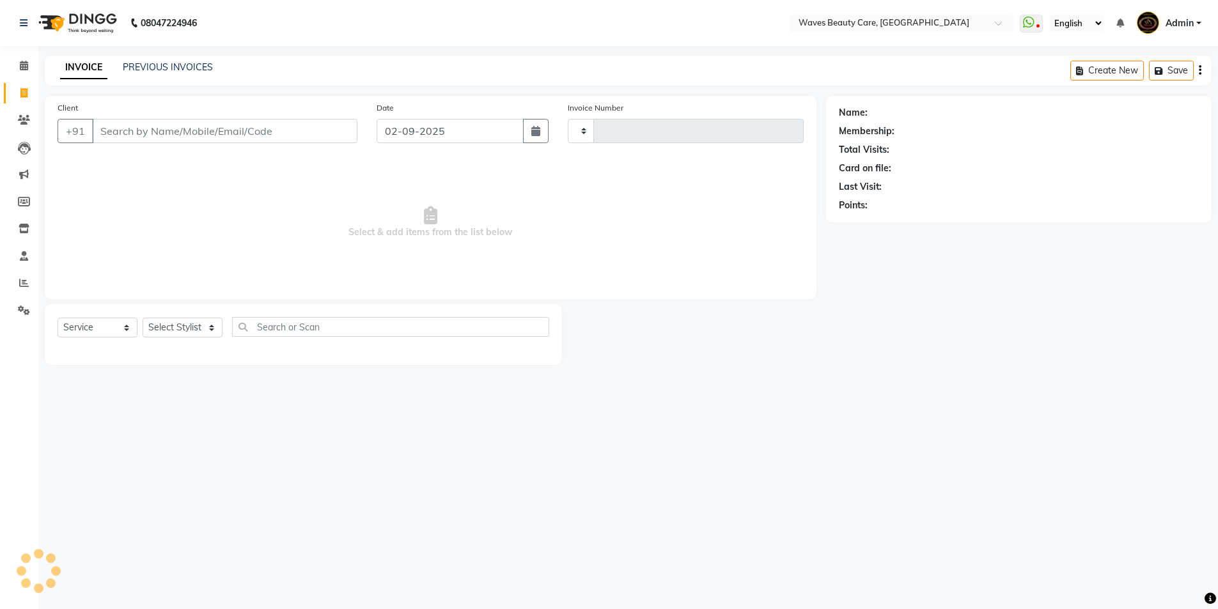
type input "1424"
select select "5946"
click at [150, 128] on input "Client" at bounding box center [226, 131] width 268 height 24
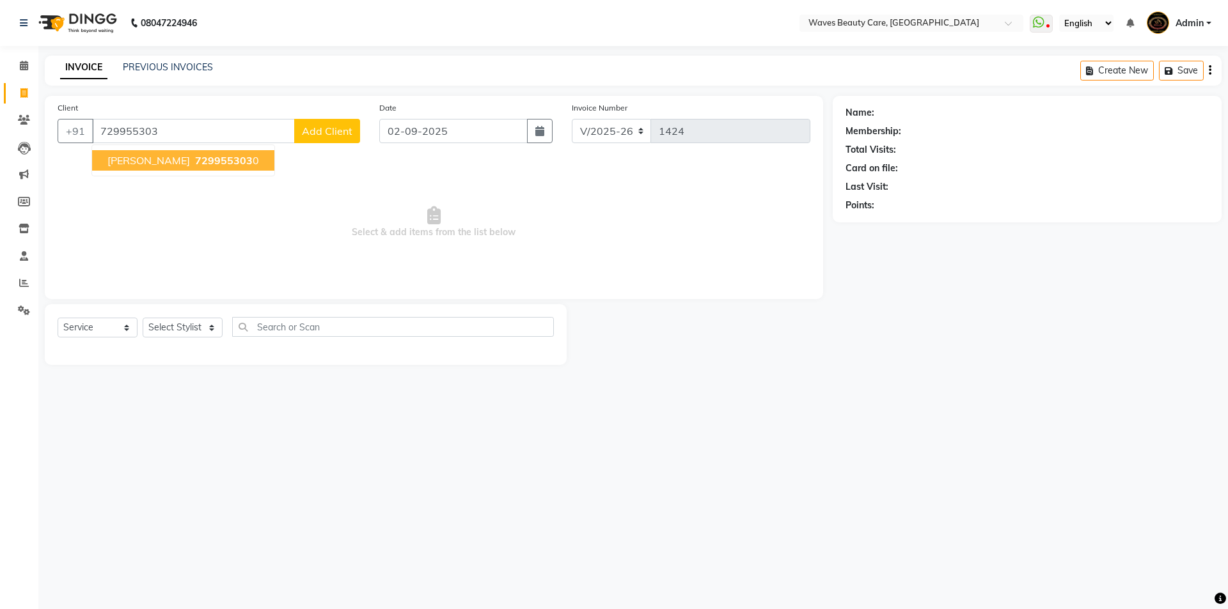
click at [198, 155] on span "729955303" at bounding box center [224, 160] width 58 height 13
type input "7299553030"
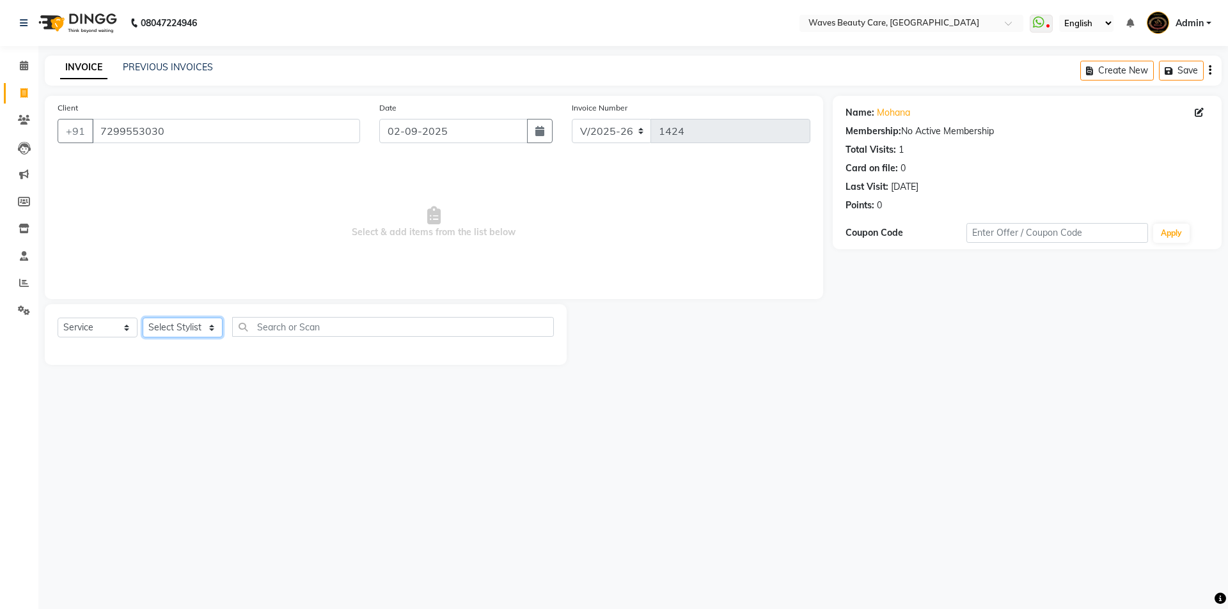
click at [173, 322] on select "Select Stylist ANJU DIVYA Yoganandhi [PERSON_NAME]" at bounding box center [183, 328] width 80 height 20
select select "66638"
click at [143, 318] on select "Select Stylist ANJU DIVYA Yoganandhi [PERSON_NAME]" at bounding box center [183, 328] width 80 height 20
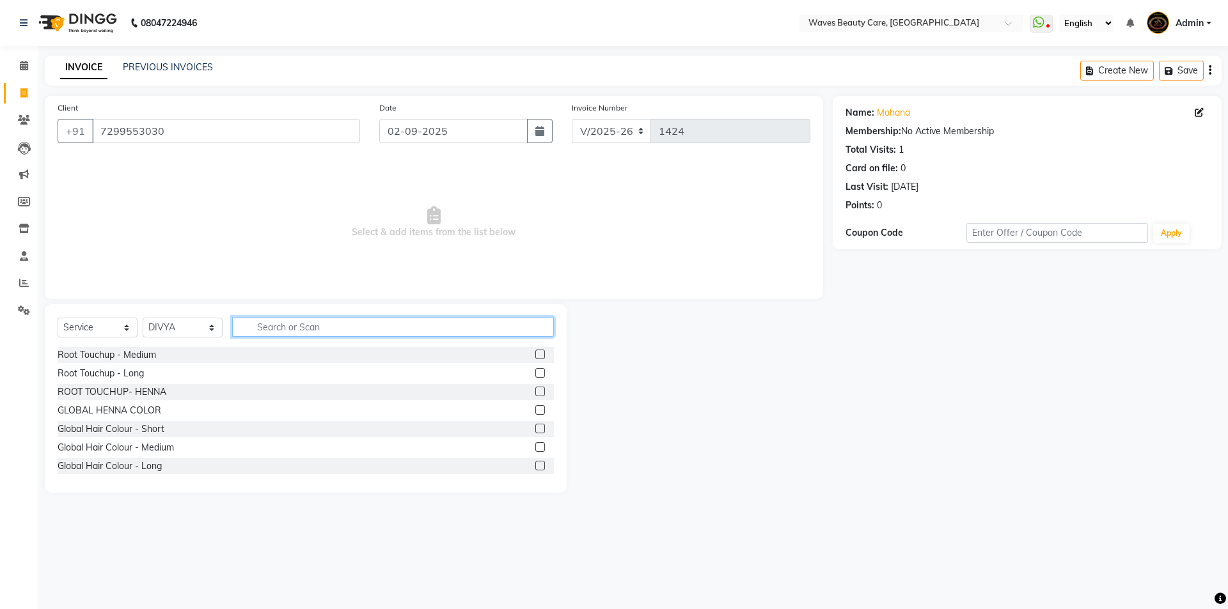
click at [260, 324] on input "text" at bounding box center [393, 327] width 322 height 20
type input "hair"
click at [176, 464] on div "Hair Styling - Classic Hair Cut" at bounding box center [119, 466] width 122 height 13
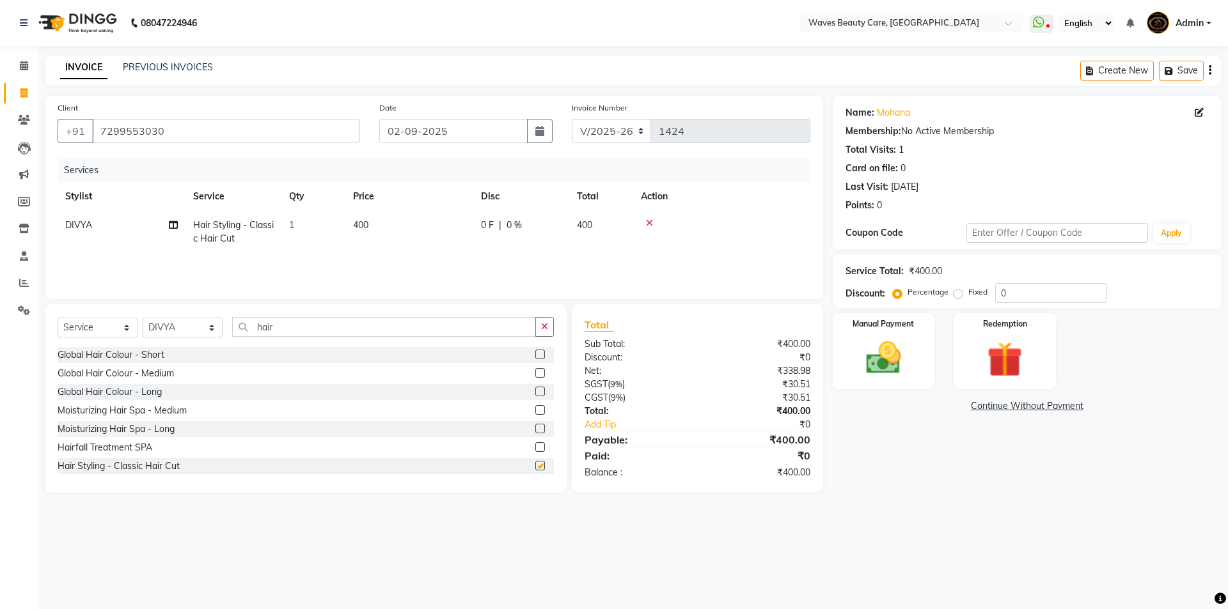
checkbox input "false"
click at [893, 362] on img at bounding box center [883, 358] width 59 height 42
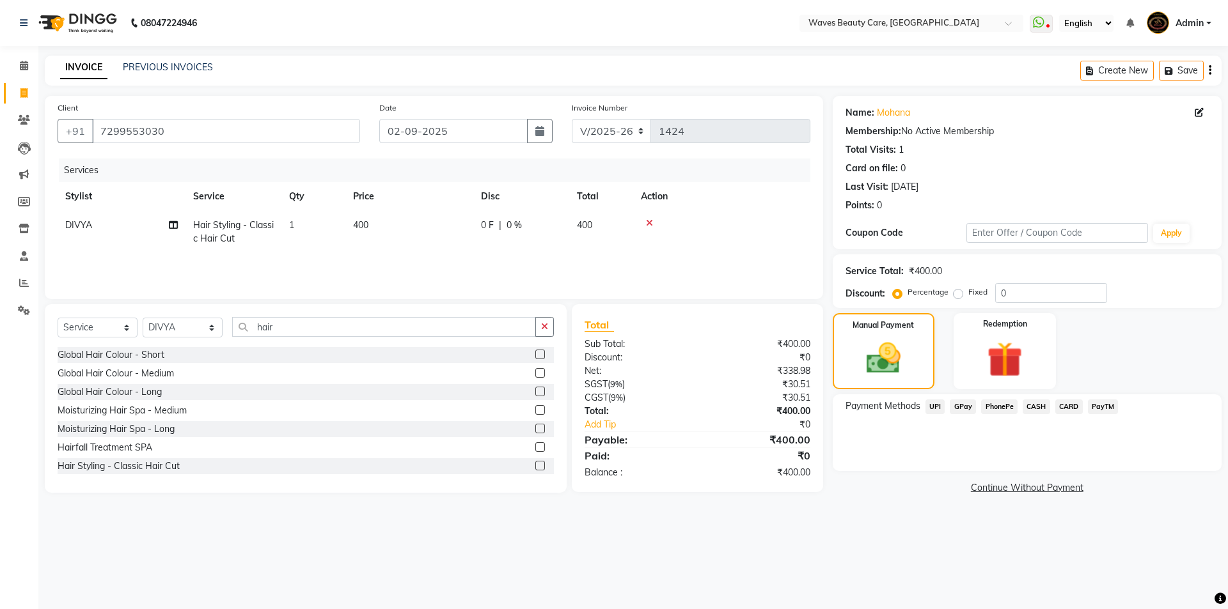
click at [958, 407] on span "GPay" at bounding box center [962, 407] width 26 height 15
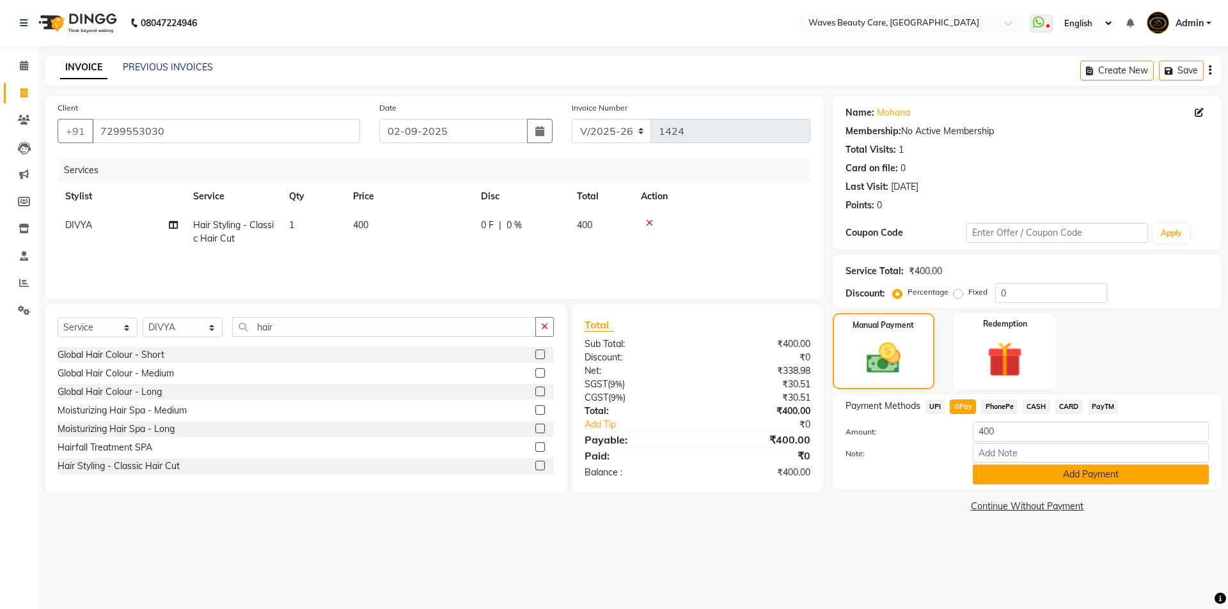
click at [1003, 475] on button "Add Payment" at bounding box center [1090, 475] width 236 height 20
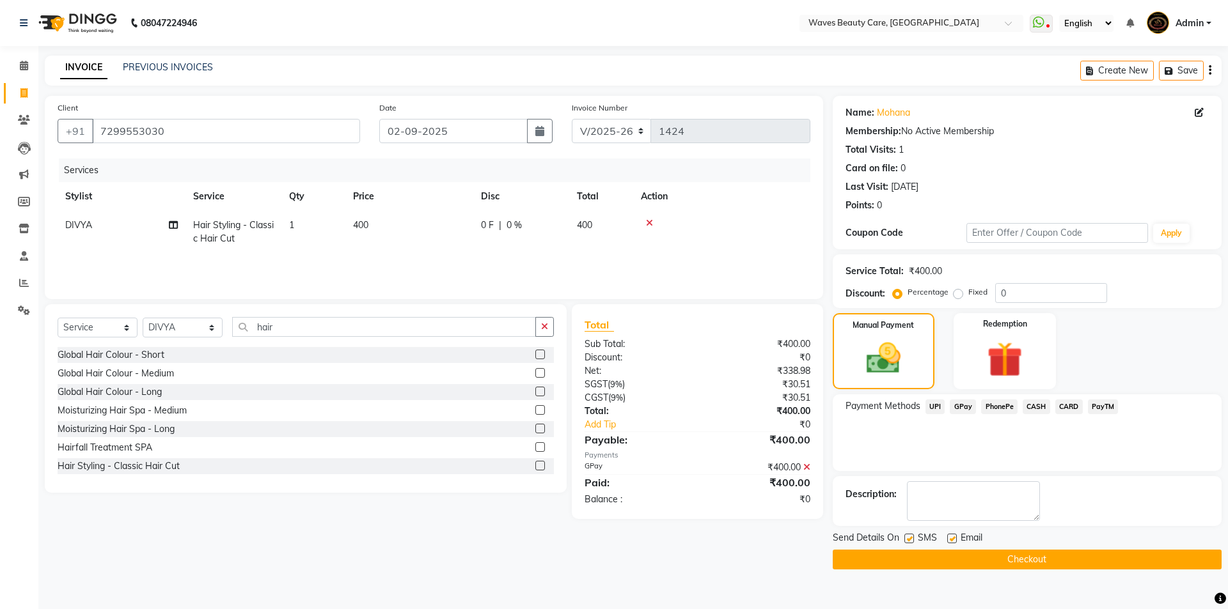
click at [994, 554] on button "Checkout" at bounding box center [1026, 560] width 389 height 20
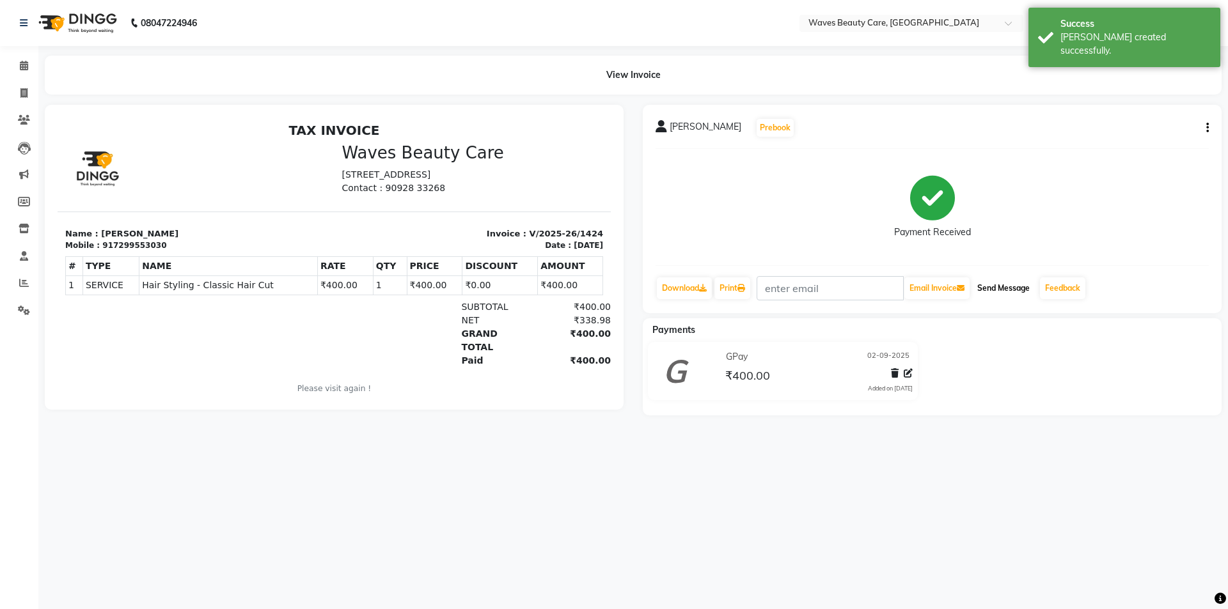
click at [1005, 288] on button "Send Message" at bounding box center [1003, 288] width 63 height 22
